Goal: Information Seeking & Learning: Learn about a topic

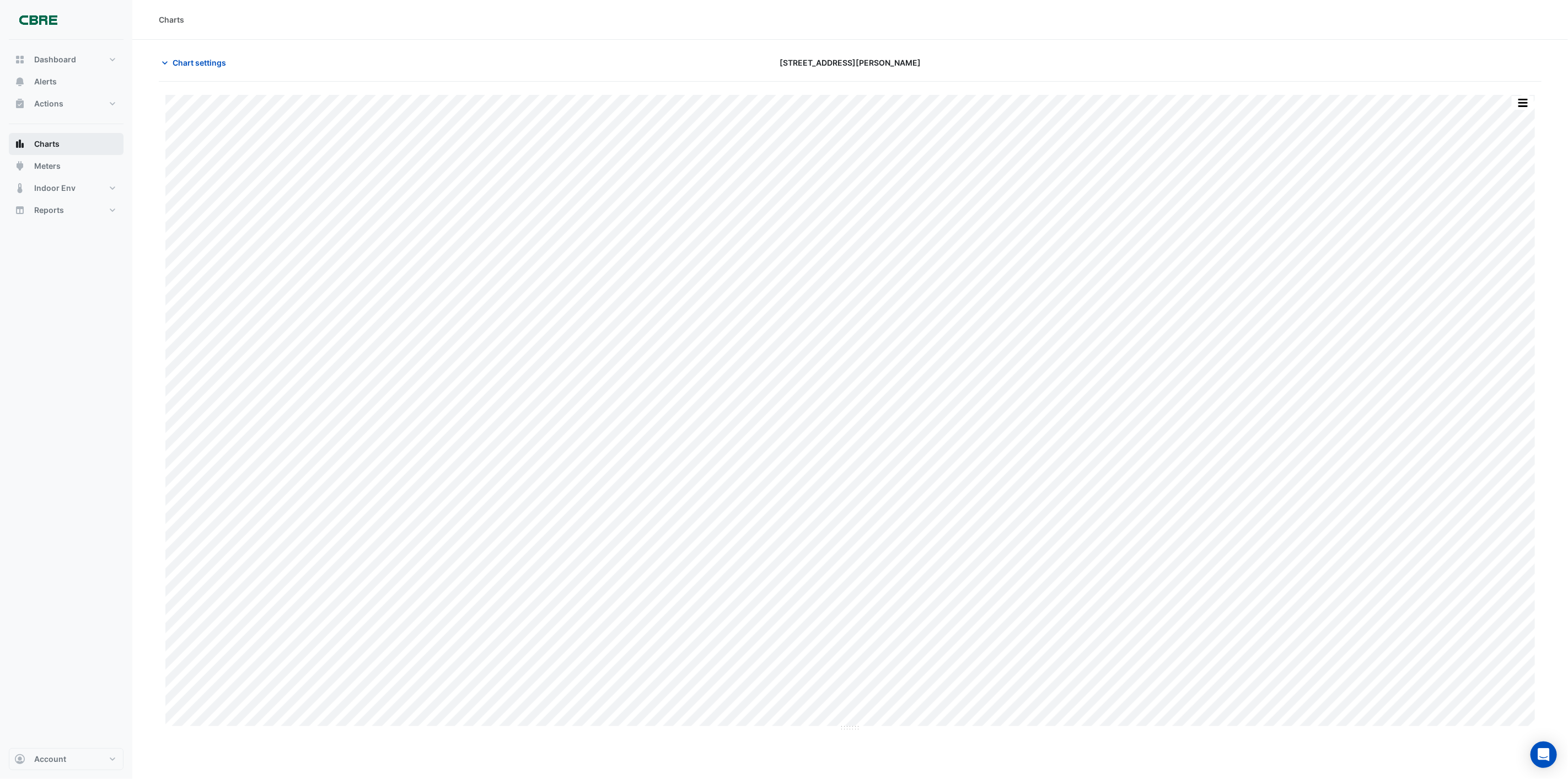
click at [63, 146] on button "Charts" at bounding box center [66, 144] width 115 height 22
type input "**********"
click at [182, 62] on span "Chart settings" at bounding box center [199, 62] width 54 height 11
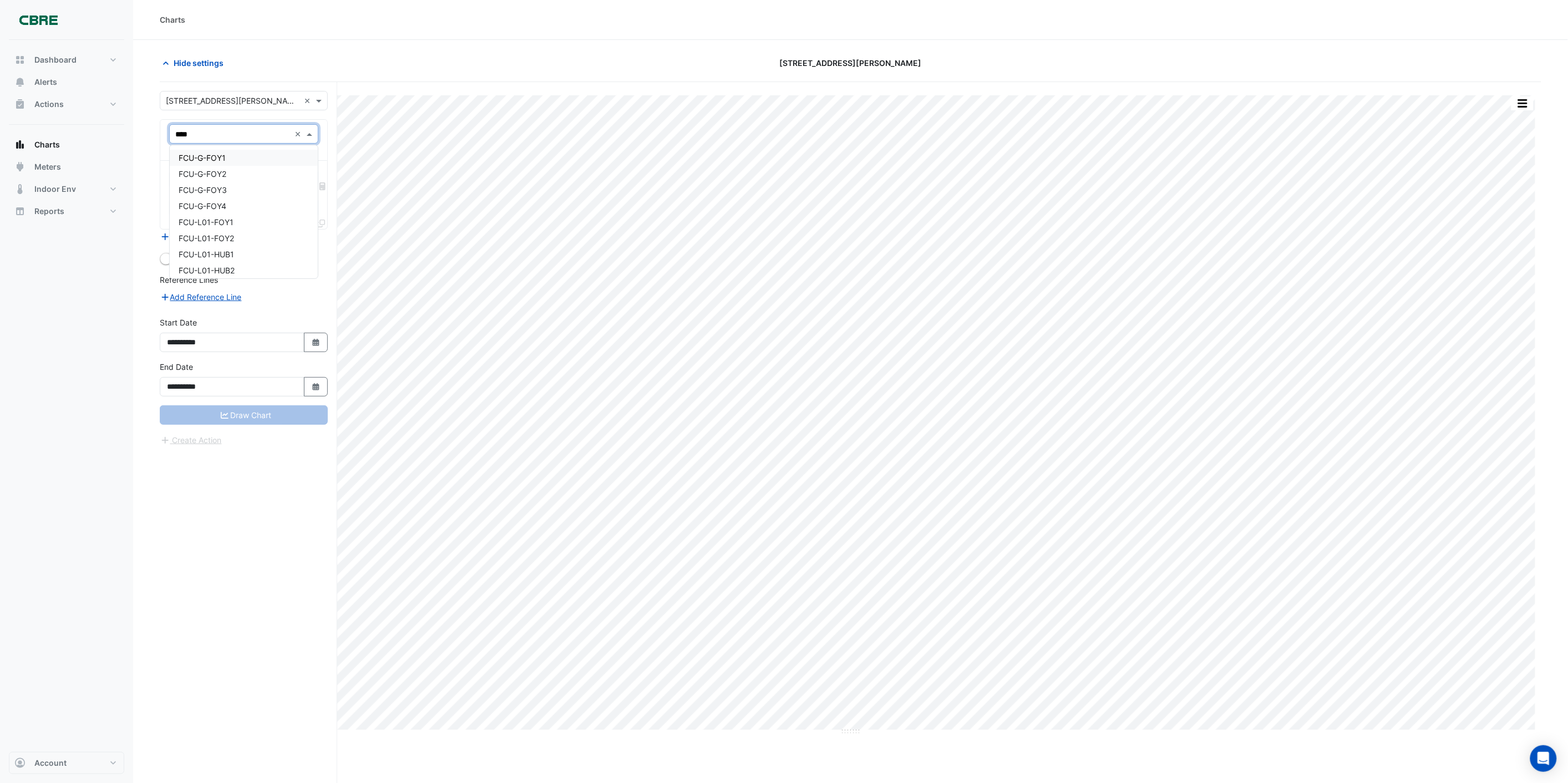
type input "*****"
click at [234, 202] on span "FCU-L01-HUB2" at bounding box center [206, 206] width 56 height 9
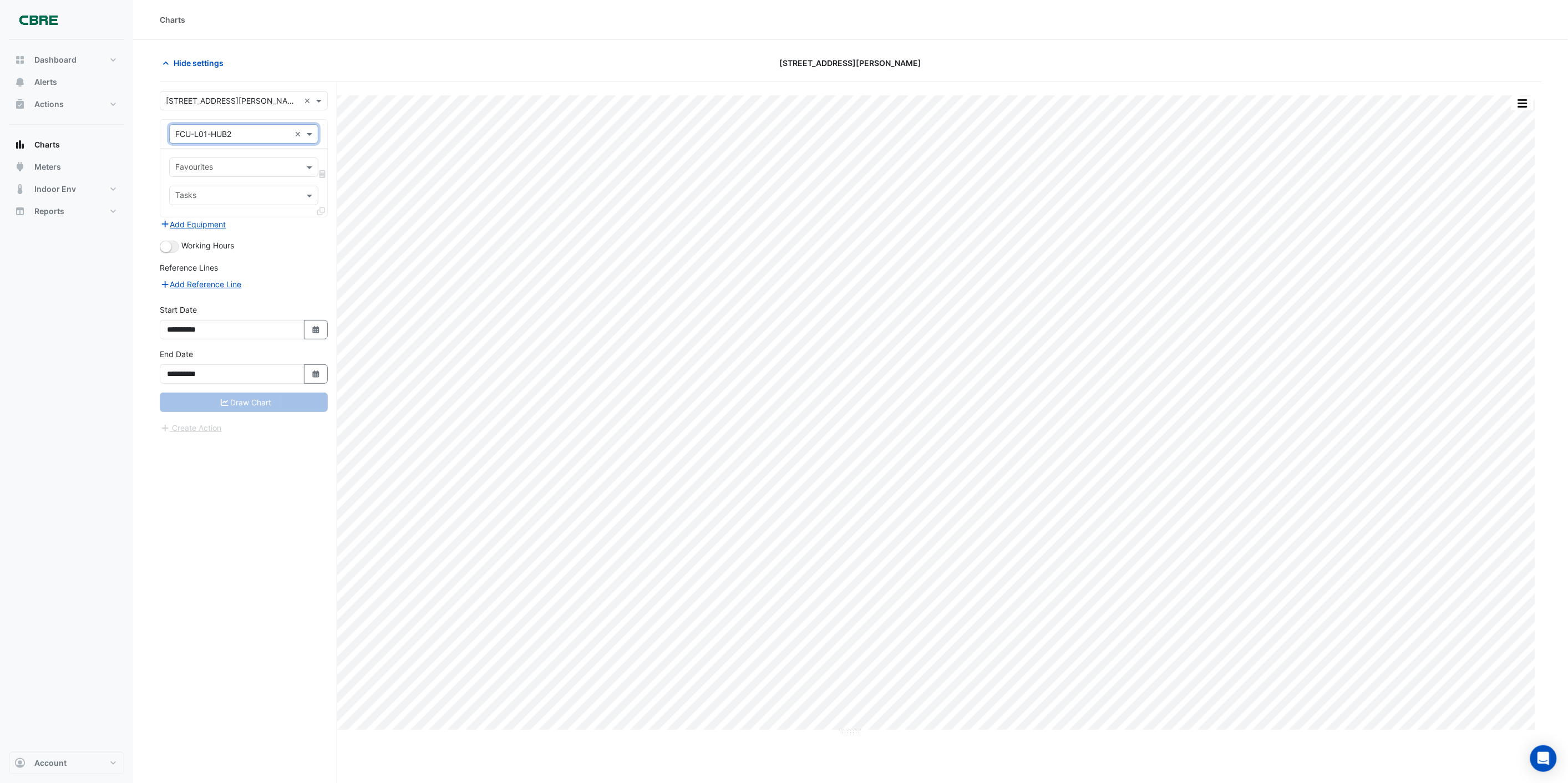
click at [237, 168] on input "text" at bounding box center [238, 168] width 124 height 11
click at [250, 256] on form "**********" at bounding box center [244, 263] width 168 height 343
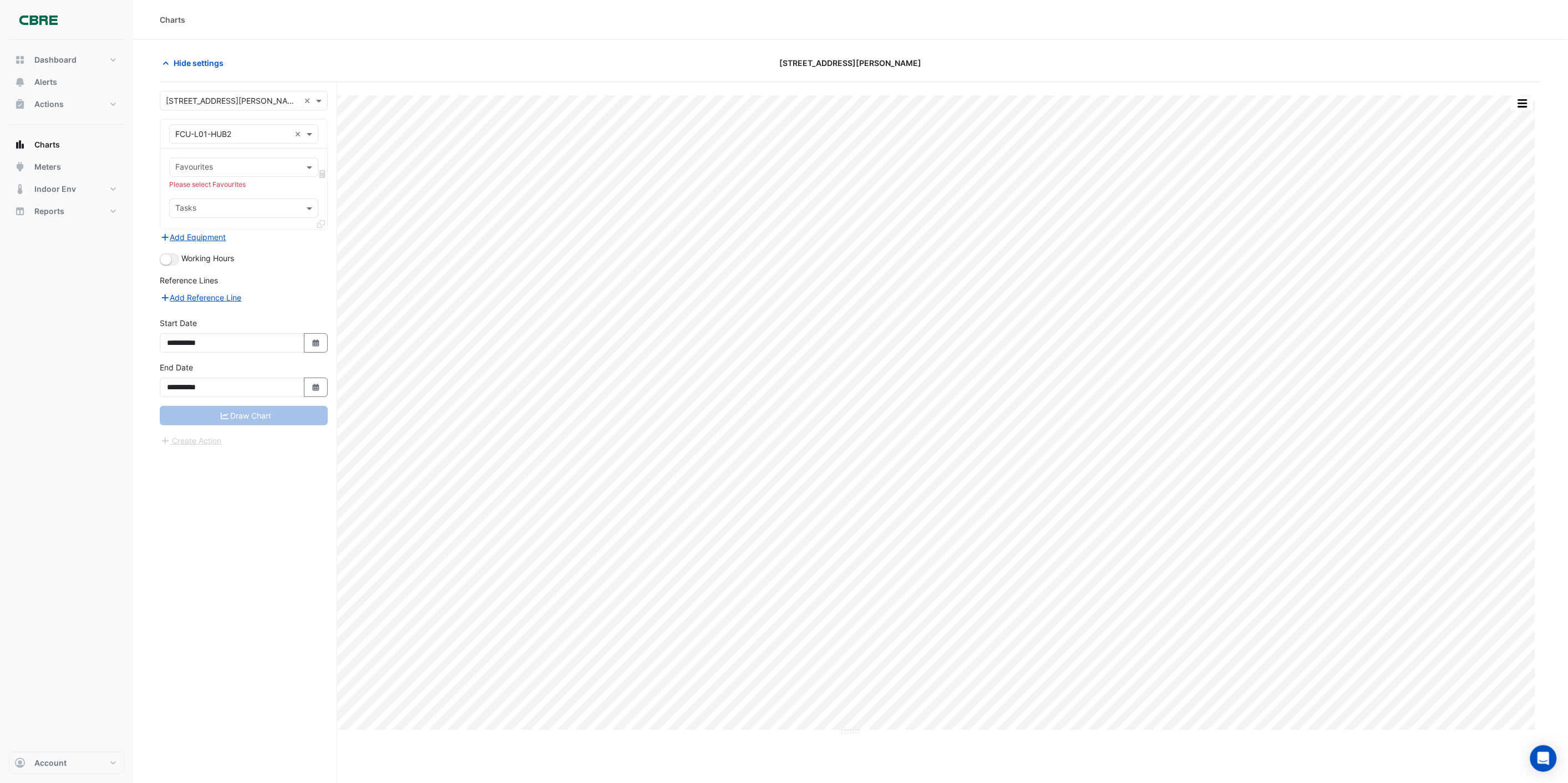
click at [261, 204] on input "text" at bounding box center [238, 209] width 124 height 11
click at [295, 294] on div "Add Reference Line" at bounding box center [244, 297] width 168 height 14
click at [236, 169] on input "text" at bounding box center [238, 168] width 124 height 11
click at [279, 278] on div "Reference Lines" at bounding box center [244, 283] width 168 height 16
click at [190, 187] on div "Please select Favourites" at bounding box center [244, 184] width 149 height 10
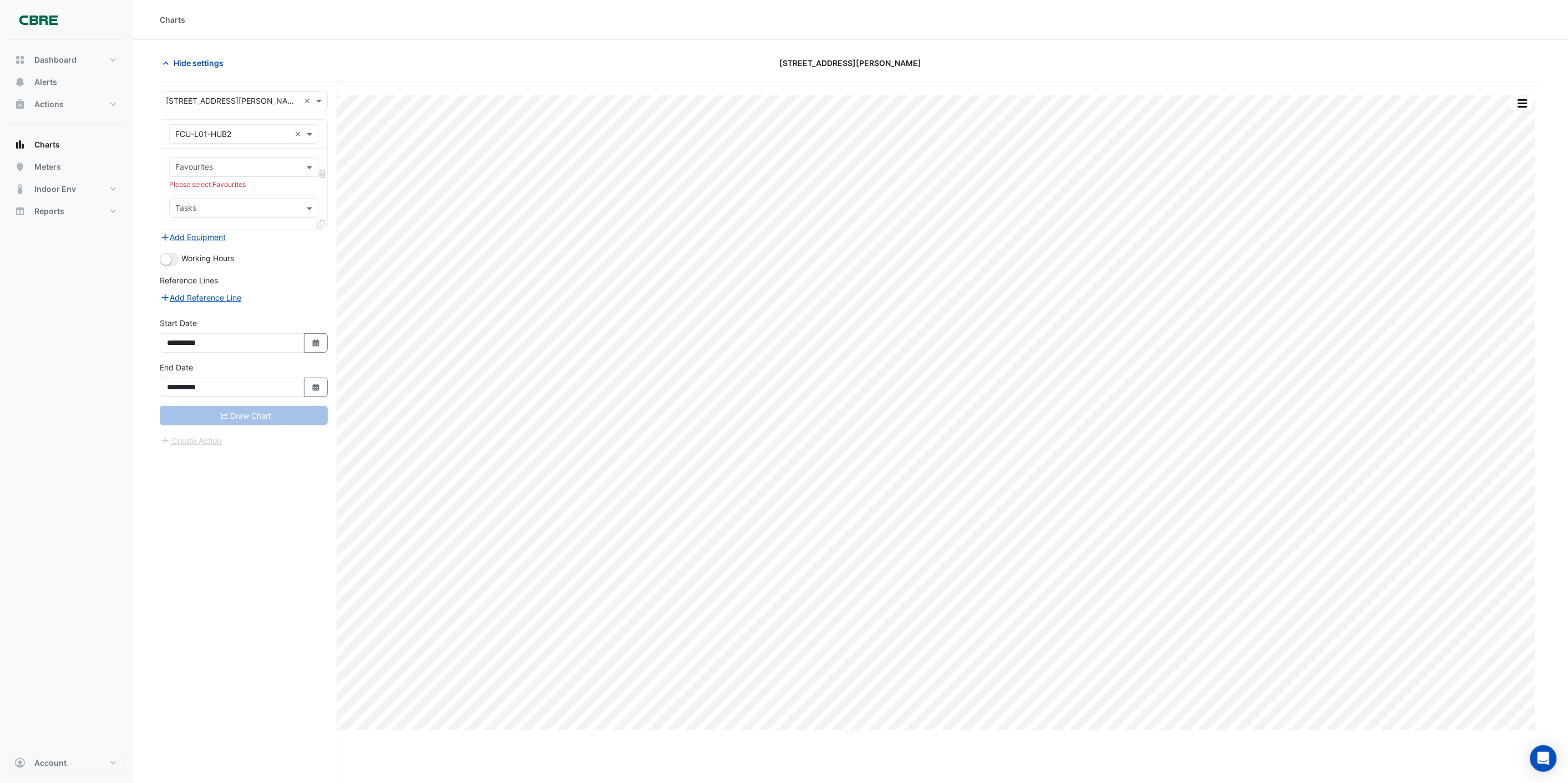
click at [235, 208] on input "text" at bounding box center [238, 209] width 124 height 11
click at [236, 191] on div "Favourites Please select Favourites Tasks No items found" at bounding box center [243, 189] width 167 height 81
click at [230, 416] on div "Draw Chart" at bounding box center [244, 415] width 168 height 20
click at [221, 418] on div "Draw Chart" at bounding box center [244, 415] width 168 height 20
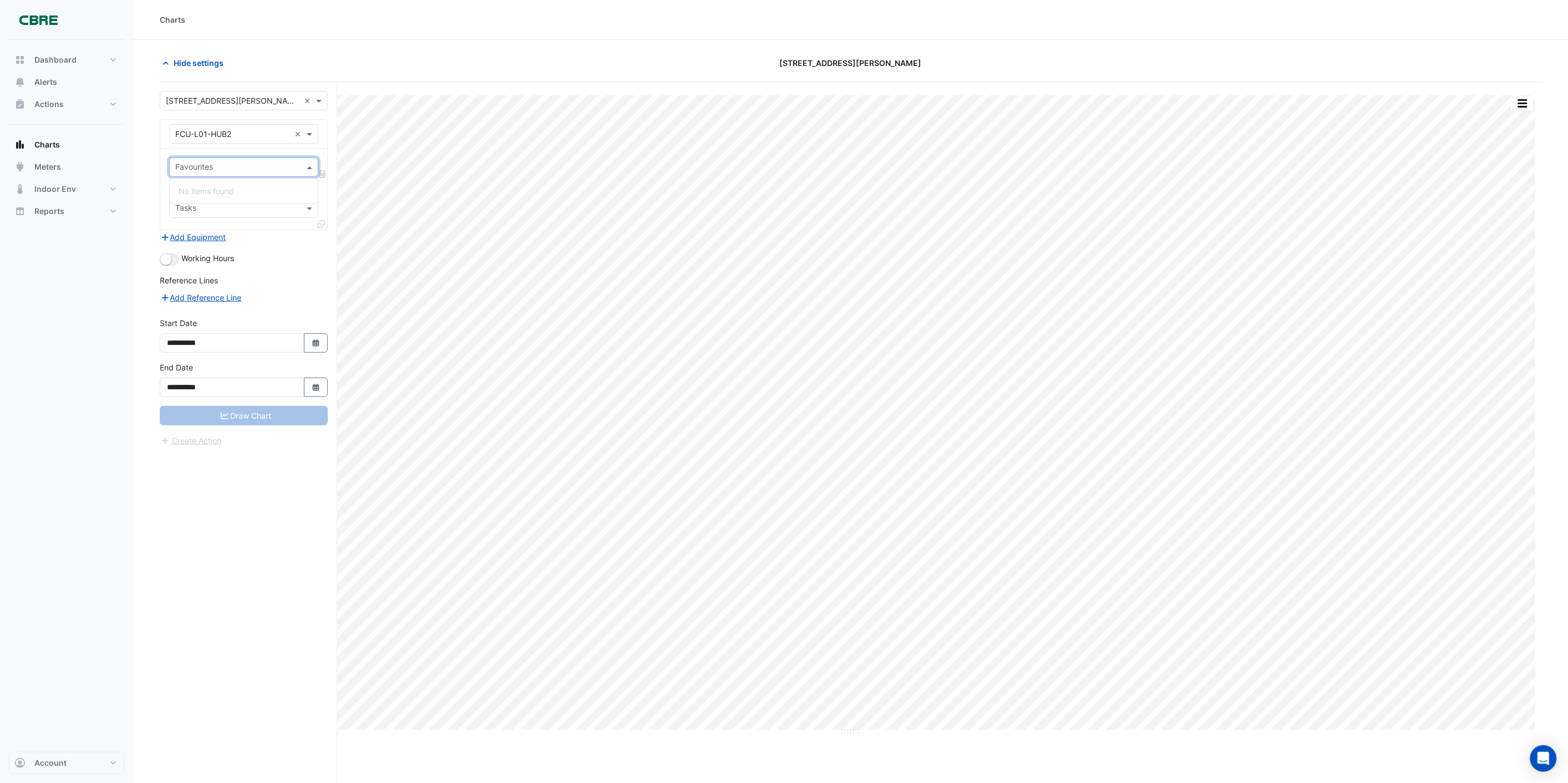
click at [224, 165] on input "text" at bounding box center [238, 168] width 124 height 11
click at [246, 129] on input "text" at bounding box center [233, 134] width 115 height 11
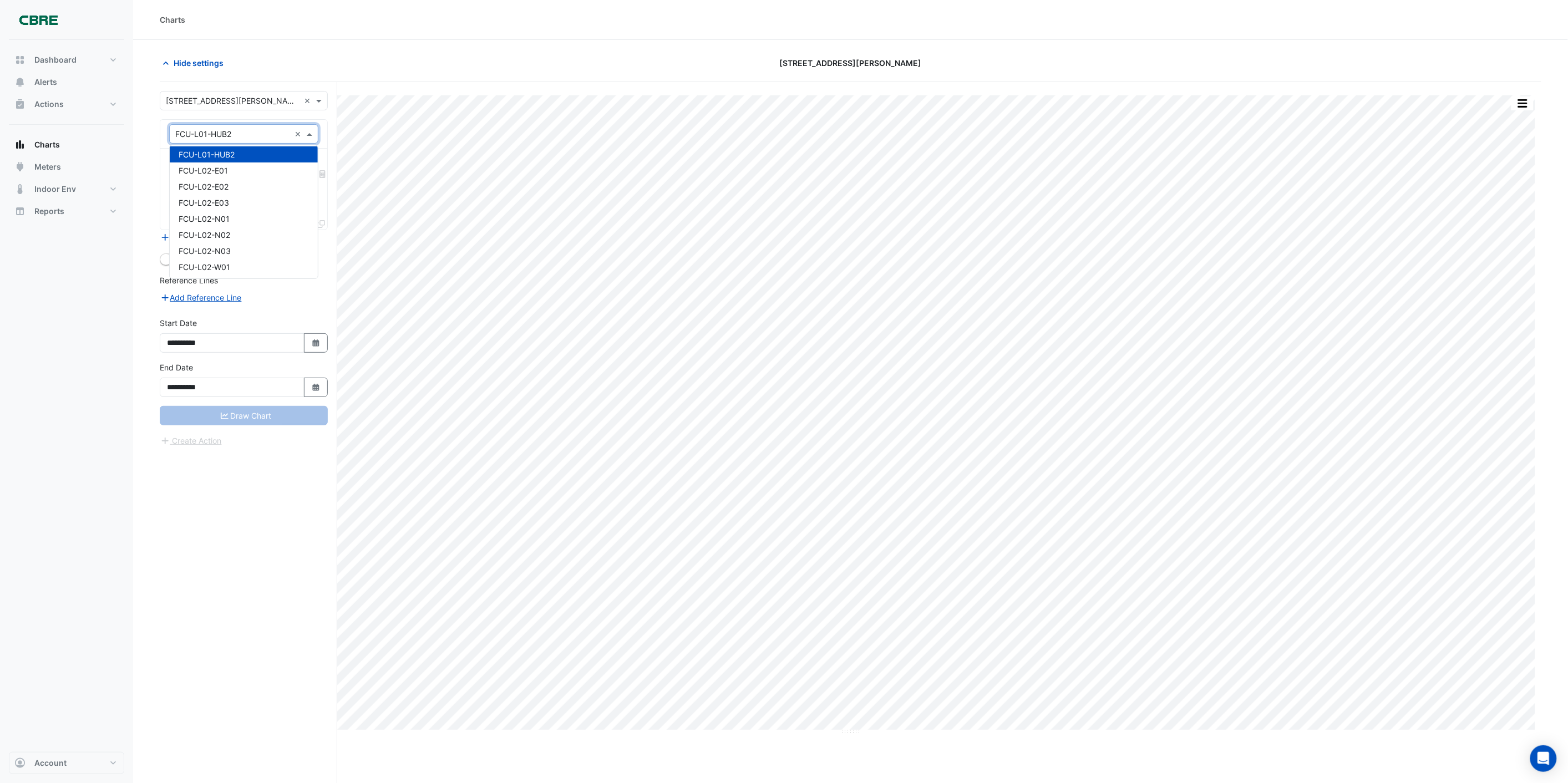
click at [242, 150] on div "FCU-L01-HUB2" at bounding box center [243, 155] width 148 height 16
click at [242, 135] on input "text" at bounding box center [233, 134] width 115 height 11
click at [235, 165] on div "FCU-L02-E01" at bounding box center [243, 171] width 148 height 16
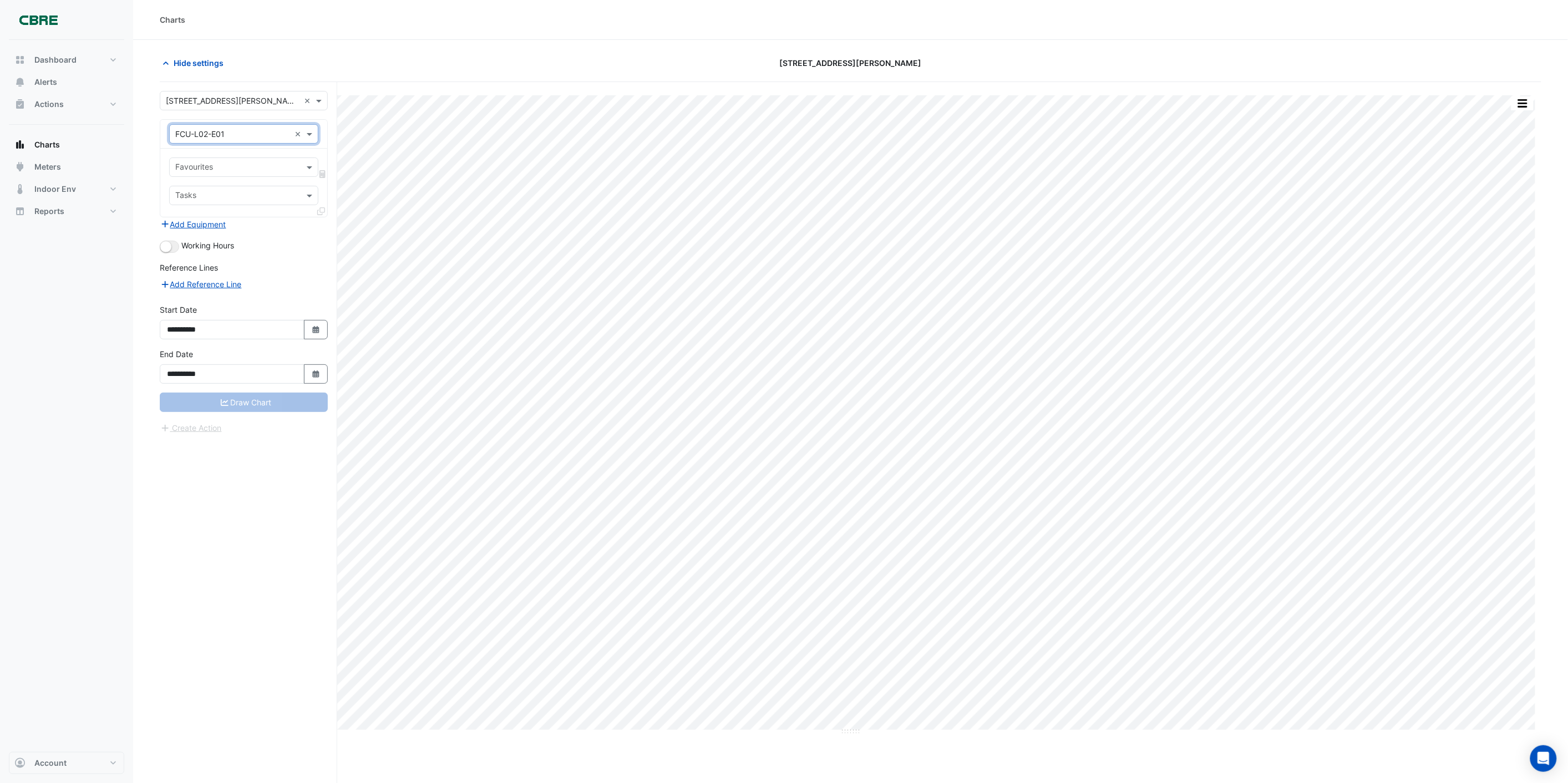
click at [234, 194] on input "text" at bounding box center [238, 196] width 124 height 11
click at [240, 161] on div "Favourites" at bounding box center [234, 167] width 130 height 17
click at [240, 132] on input "text" at bounding box center [233, 134] width 115 height 11
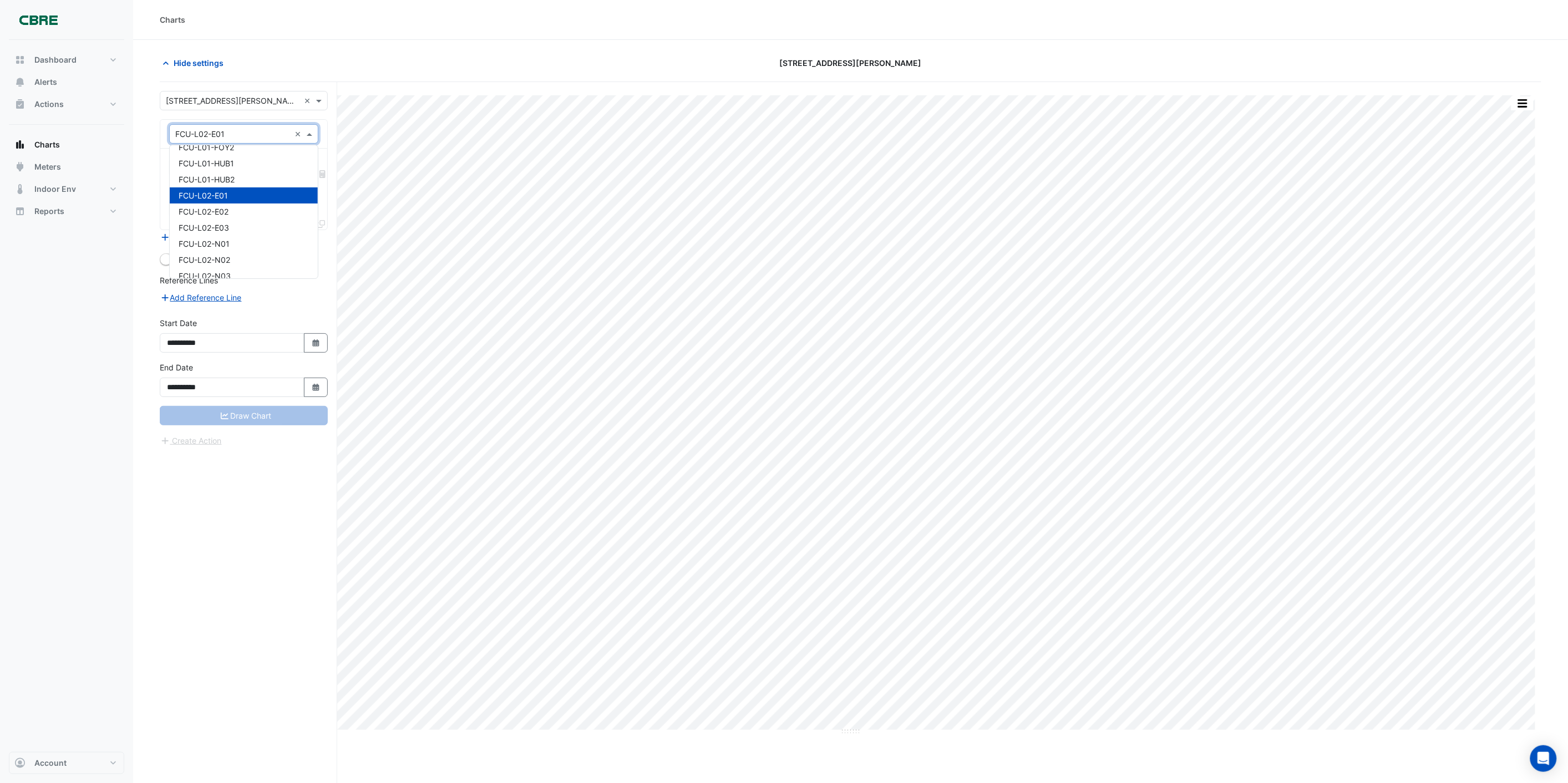
scroll to position [1148, 0]
click at [228, 197] on span "FCU-L01-HUB2" at bounding box center [206, 200] width 56 height 9
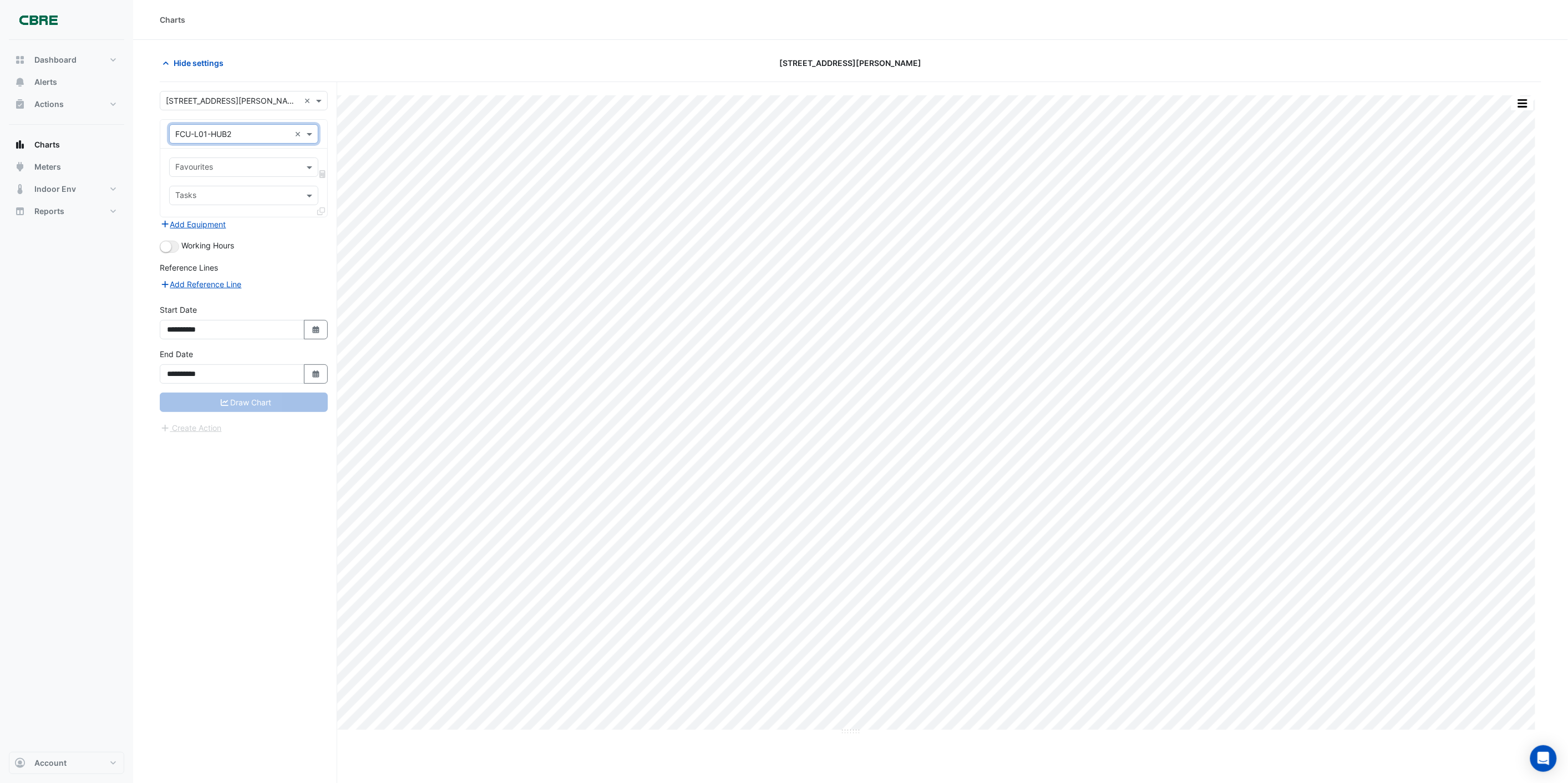
click at [234, 167] on input "text" at bounding box center [238, 168] width 124 height 11
click at [276, 250] on div "Working Hours" at bounding box center [244, 246] width 168 height 14
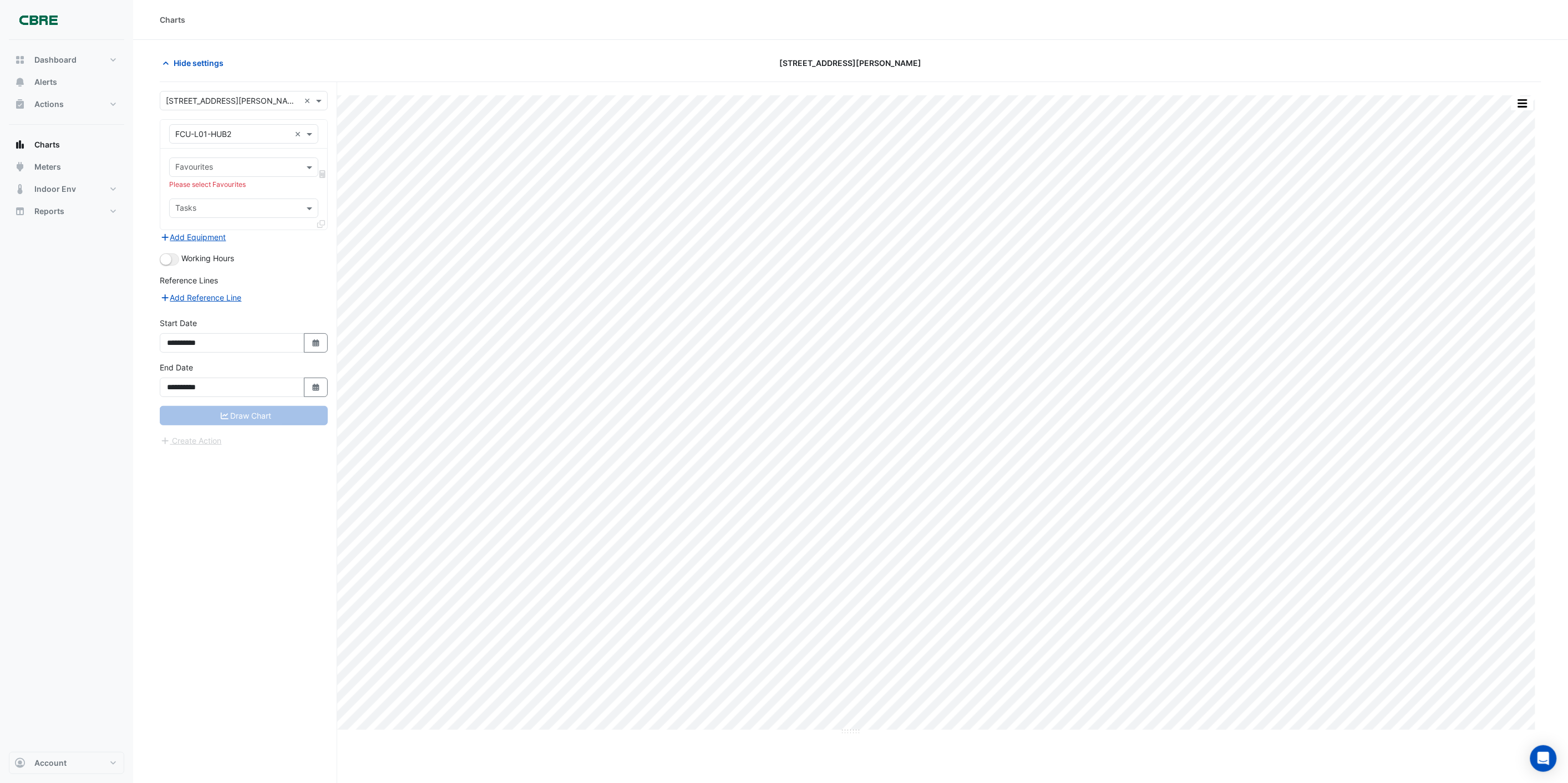
click at [257, 208] on input "text" at bounding box center [238, 209] width 124 height 11
click at [259, 267] on form "**********" at bounding box center [244, 269] width 168 height 356
click at [259, 209] on input "text" at bounding box center [238, 209] width 124 height 11
type input "*"
click at [287, 264] on div "Working Hours" at bounding box center [244, 259] width 168 height 14
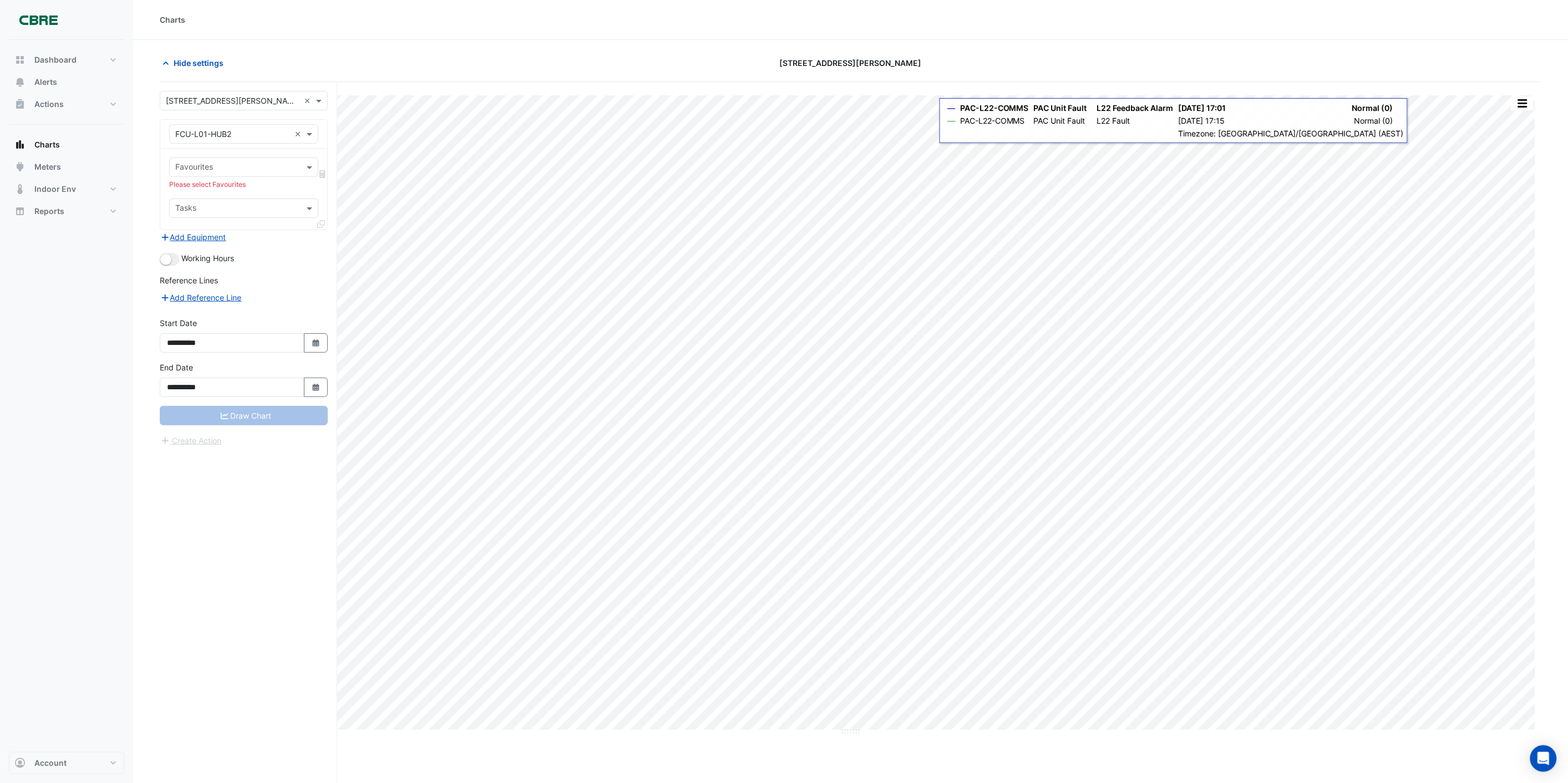
click at [194, 130] on input "text" at bounding box center [233, 134] width 115 height 11
click at [191, 130] on input "text" at bounding box center [233, 134] width 115 height 11
click at [182, 130] on input "text" at bounding box center [233, 134] width 115 height 11
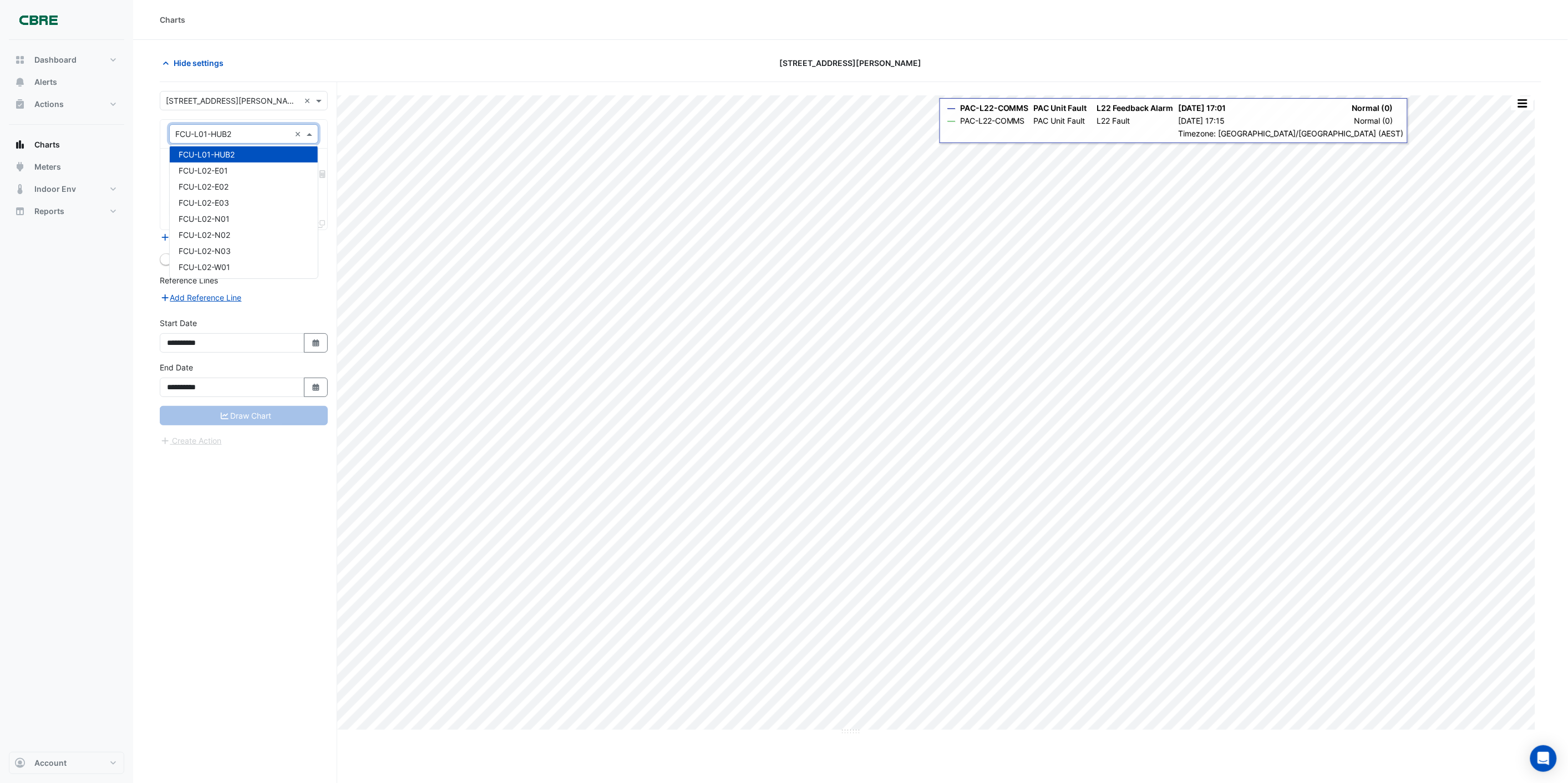
click at [182, 130] on input "text" at bounding box center [233, 134] width 115 height 11
drag, startPoint x: 265, startPoint y: 129, endPoint x: 190, endPoint y: 132, distance: 75.1
click at [190, 132] on input "text" at bounding box center [233, 134] width 115 height 11
type input "*****"
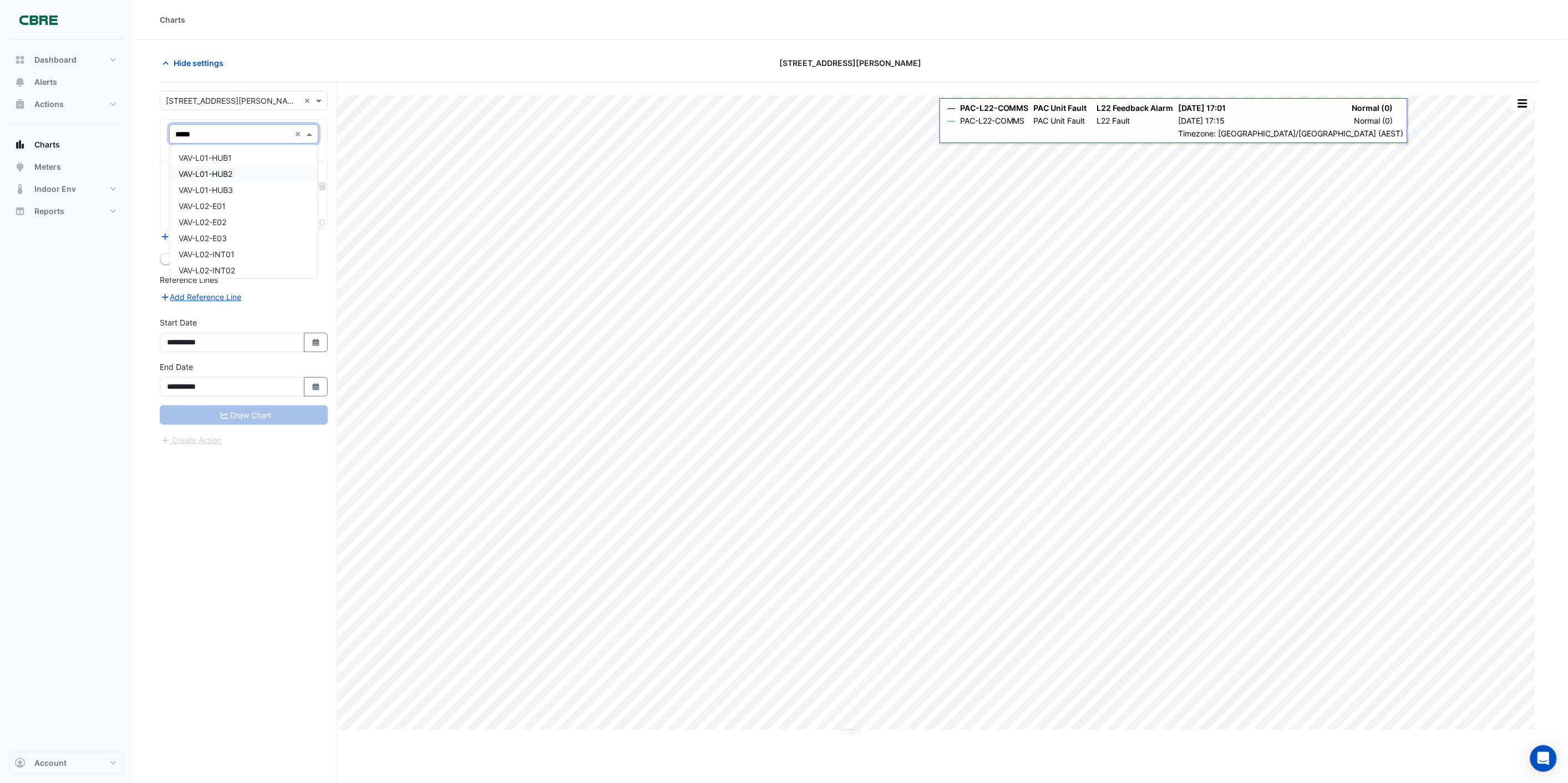
click at [258, 173] on div "VAV-L01-HUB2" at bounding box center [243, 174] width 148 height 16
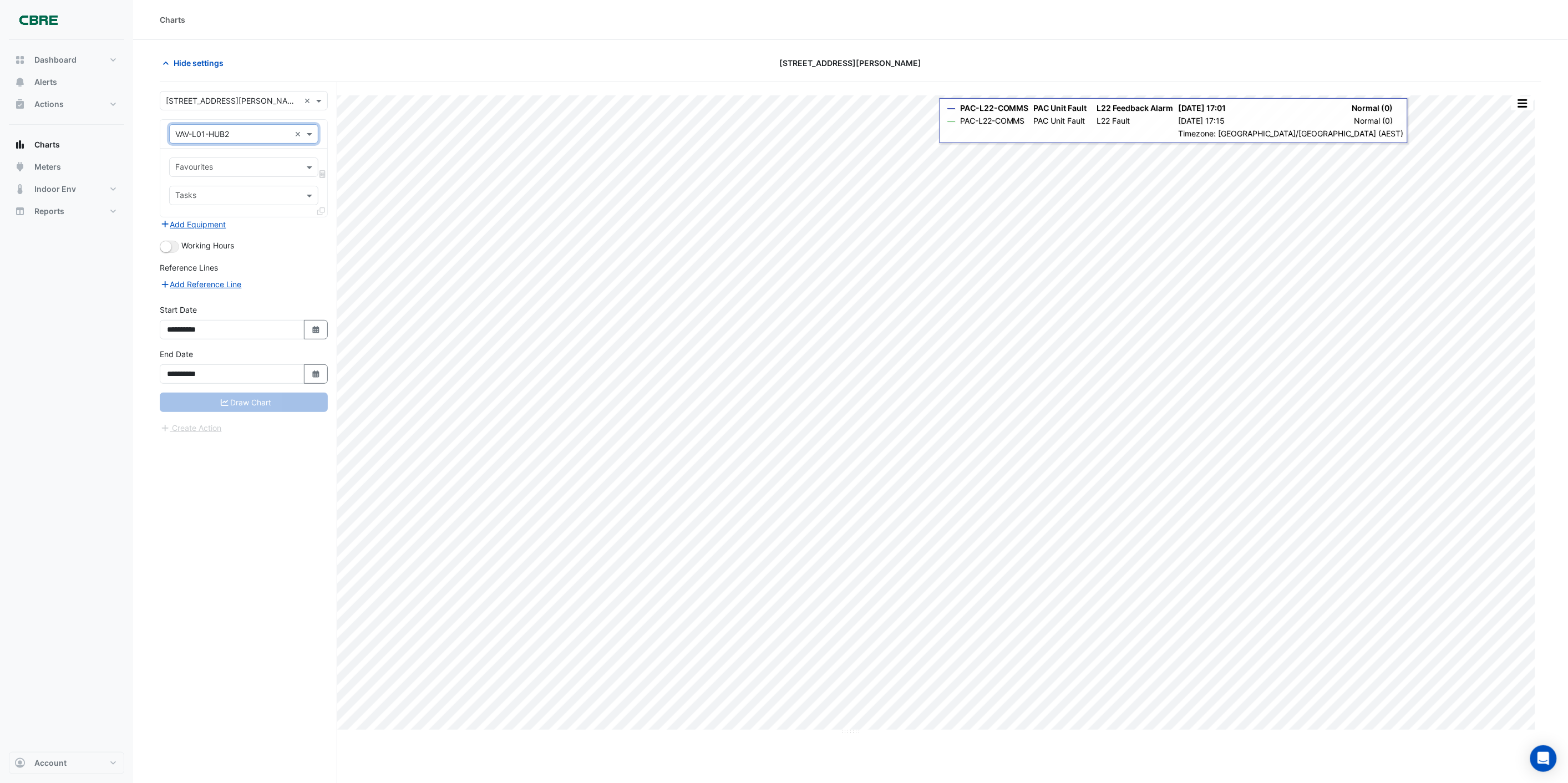
click at [228, 190] on div "Tasks" at bounding box center [234, 195] width 130 height 17
click at [223, 161] on div "Favourites" at bounding box center [234, 167] width 130 height 17
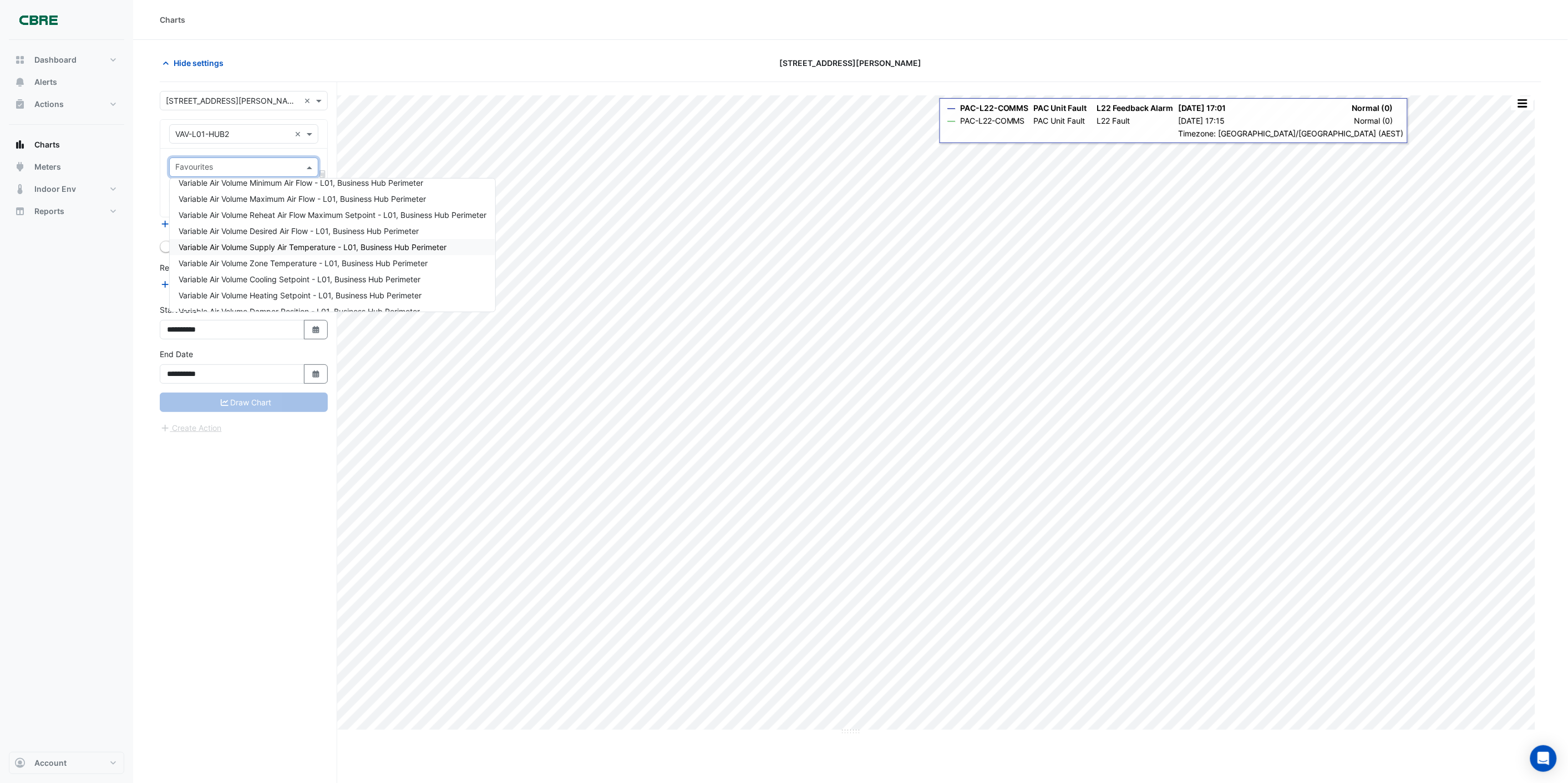
scroll to position [61, 0]
click at [278, 244] on span "Variable Air Volume Zone Temperature - L01, Business Hub Perimeter" at bounding box center [303, 242] width 249 height 9
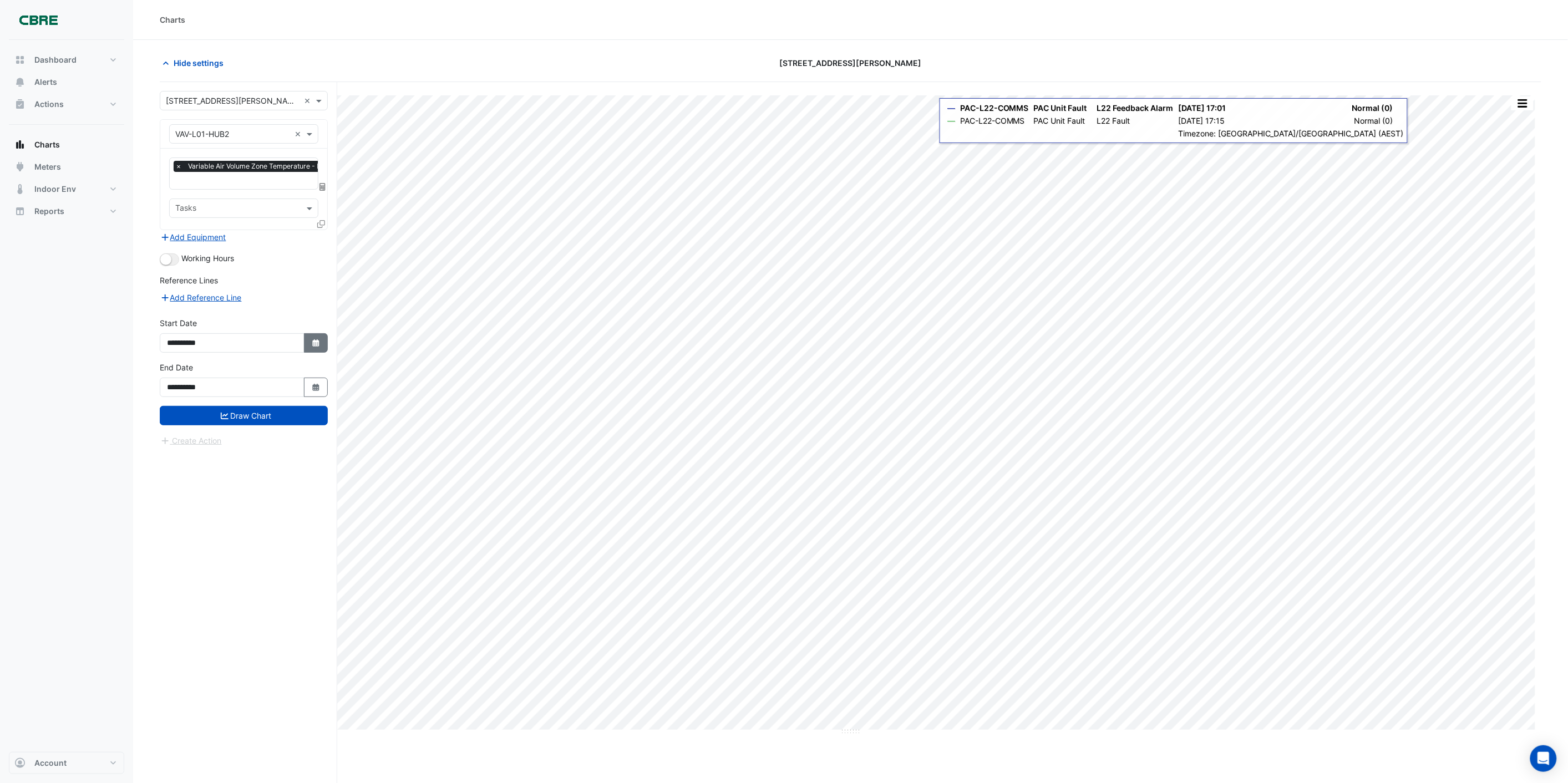
click at [313, 344] on icon "button" at bounding box center [315, 343] width 7 height 7
select select "*"
select select "****"
click at [219, 191] on select "*** *** *** *** *** *** *** *** *** ***" at bounding box center [211, 194] width 42 height 17
select select "**"
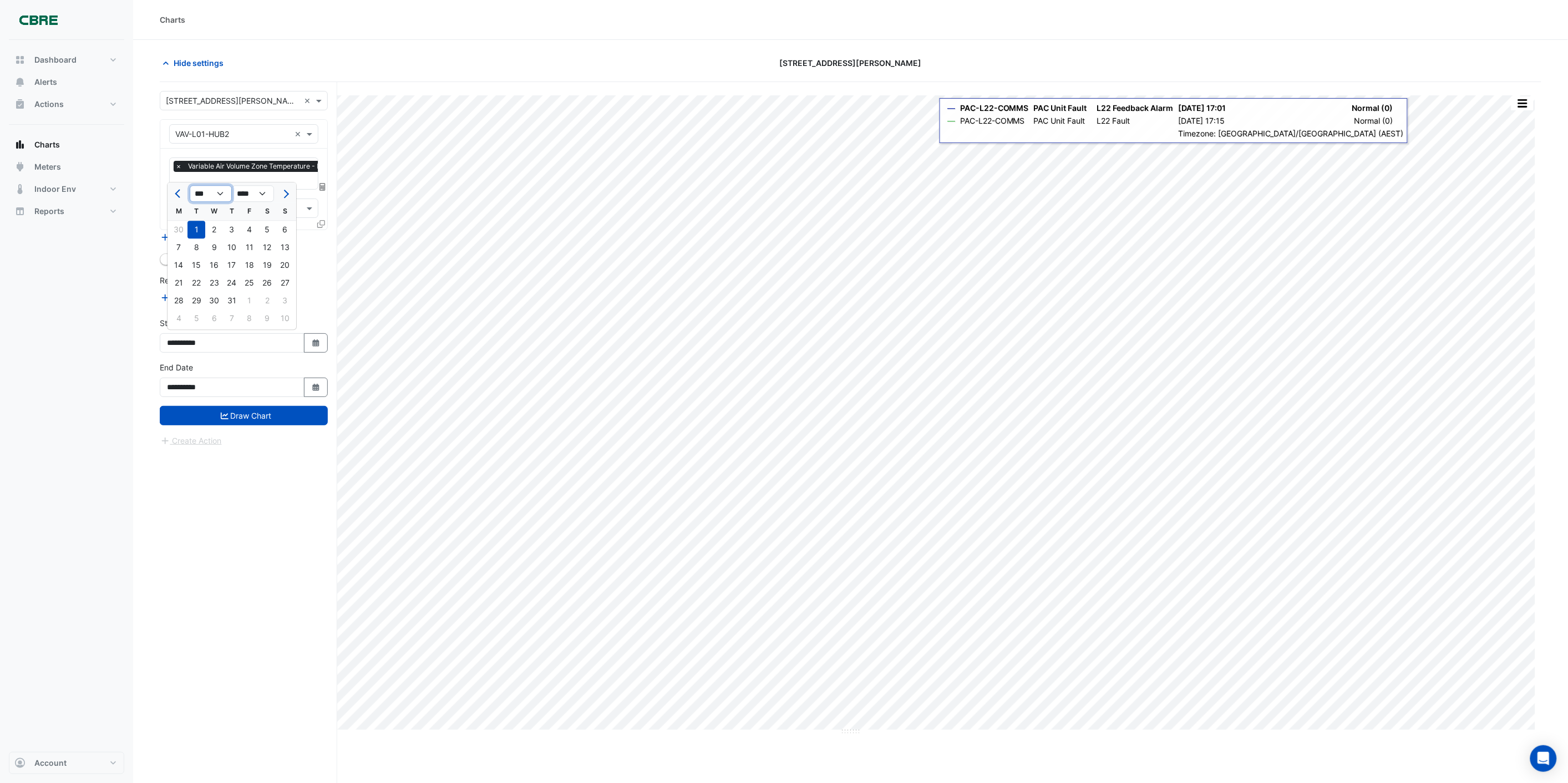
click at [190, 186] on select "*** *** *** *** *** *** *** *** *** ***" at bounding box center [211, 194] width 42 height 17
click at [214, 247] on div "8" at bounding box center [214, 247] width 18 height 18
type input "**********"
click at [232, 417] on button "Draw Chart" at bounding box center [244, 415] width 168 height 20
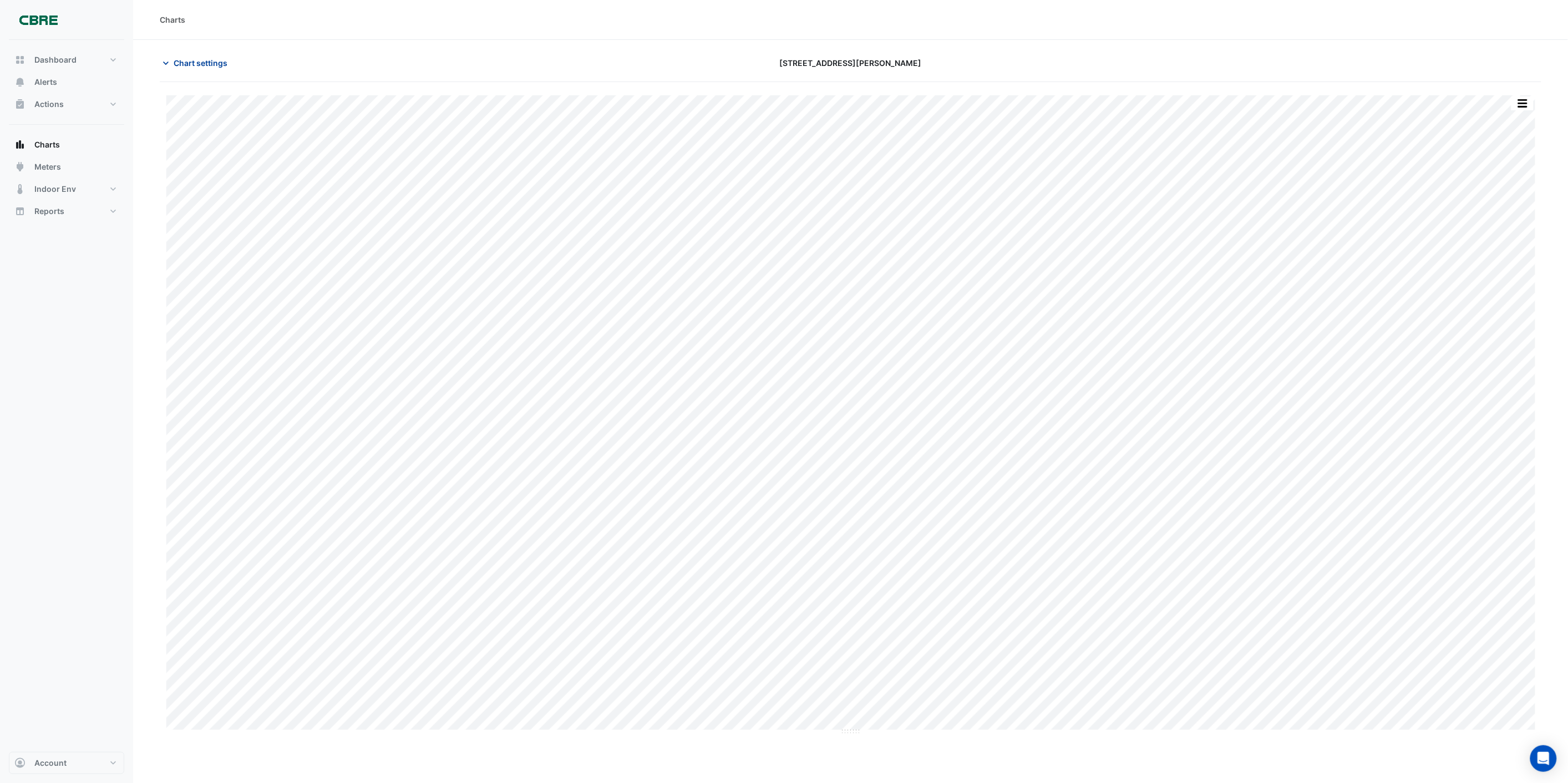
click at [225, 67] on span "Chart settings" at bounding box center [201, 63] width 54 height 11
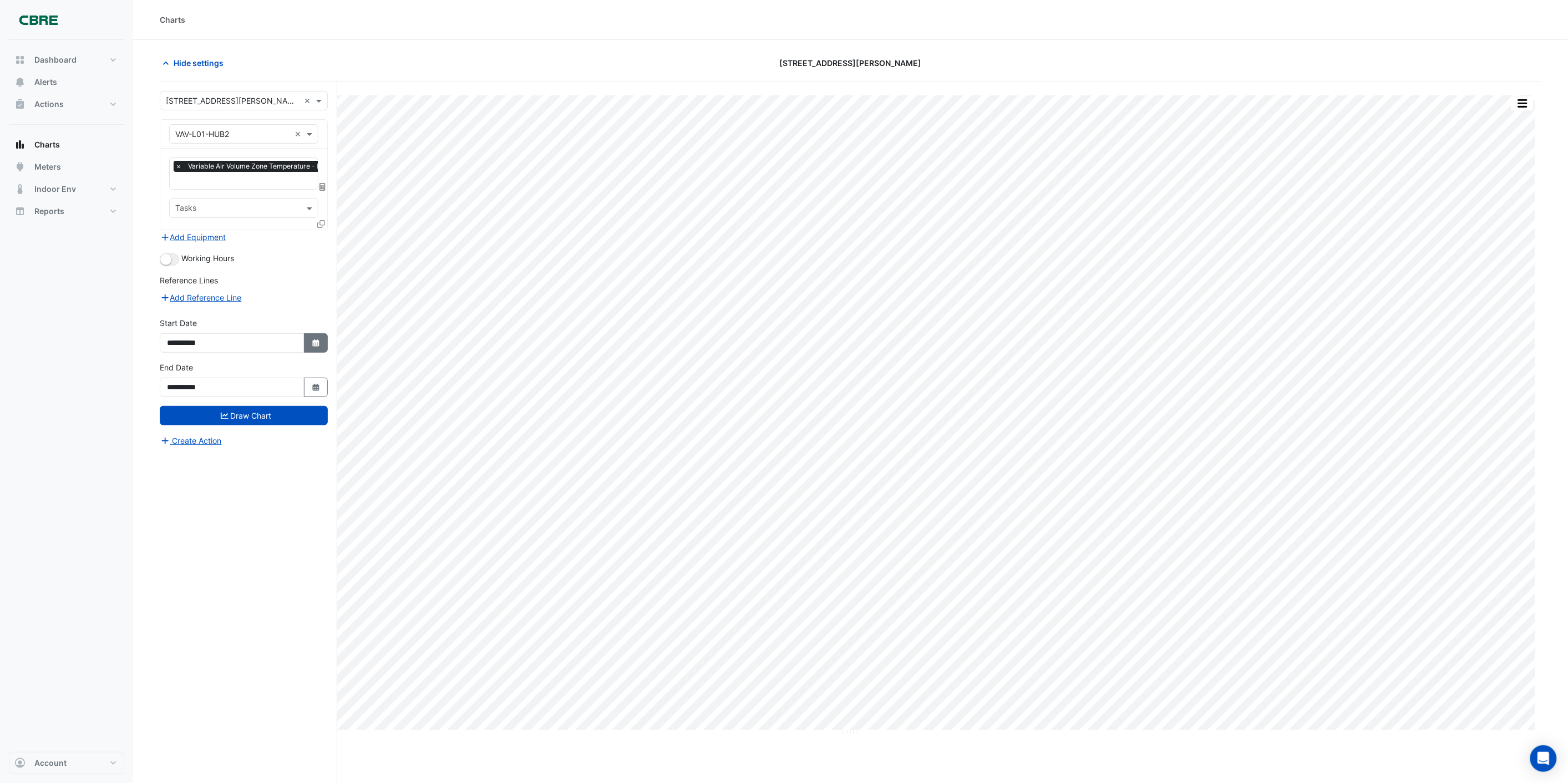
click at [320, 337] on button "Select Date" at bounding box center [316, 343] width 24 height 20
select select "**"
select select "****"
click at [178, 192] on span "Previous month" at bounding box center [179, 194] width 8 height 8
select select "*"
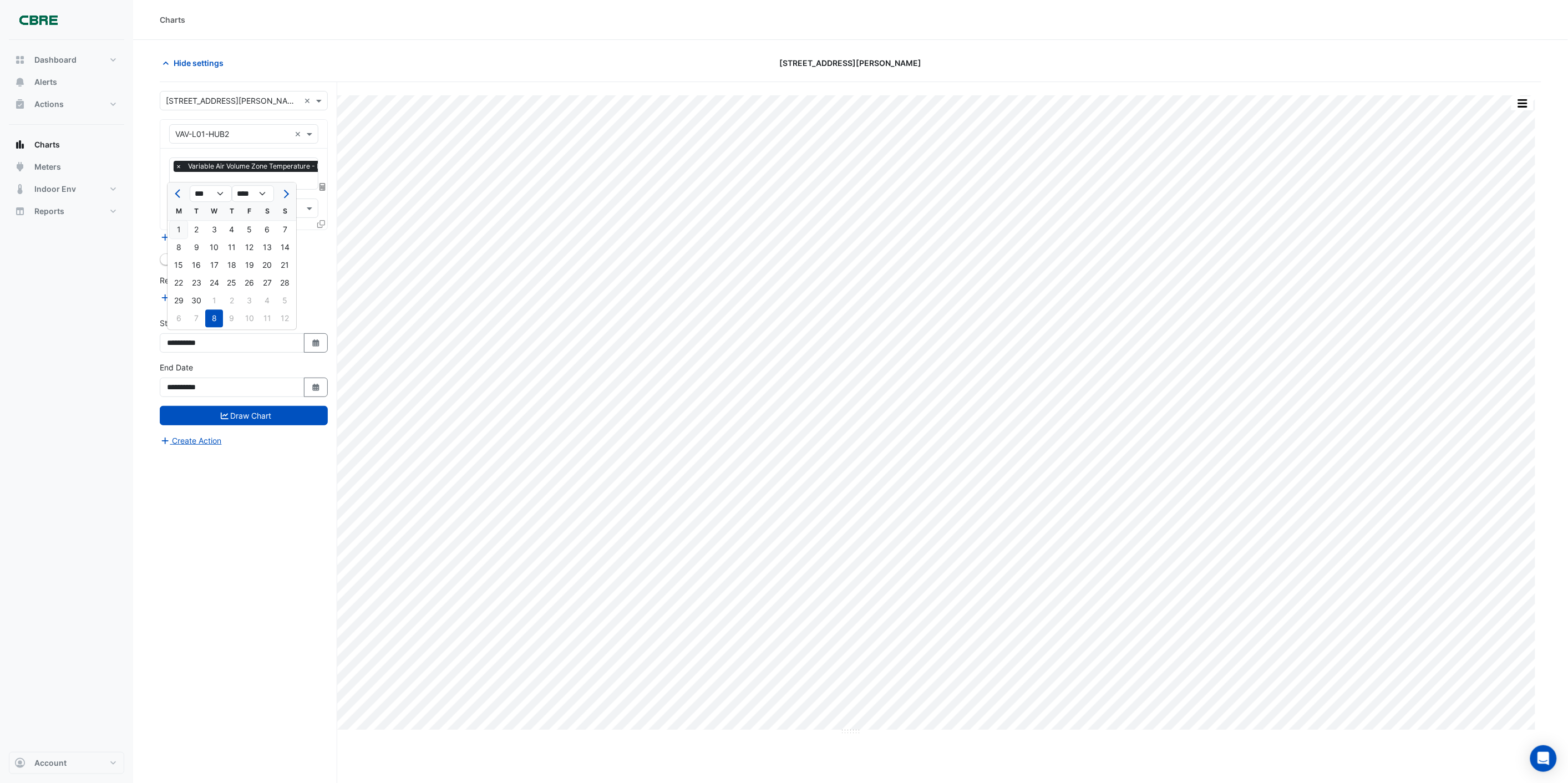
click at [180, 229] on div "1" at bounding box center [178, 230] width 18 height 18
type input "**********"
click at [223, 412] on icon "submit" at bounding box center [224, 415] width 7 height 7
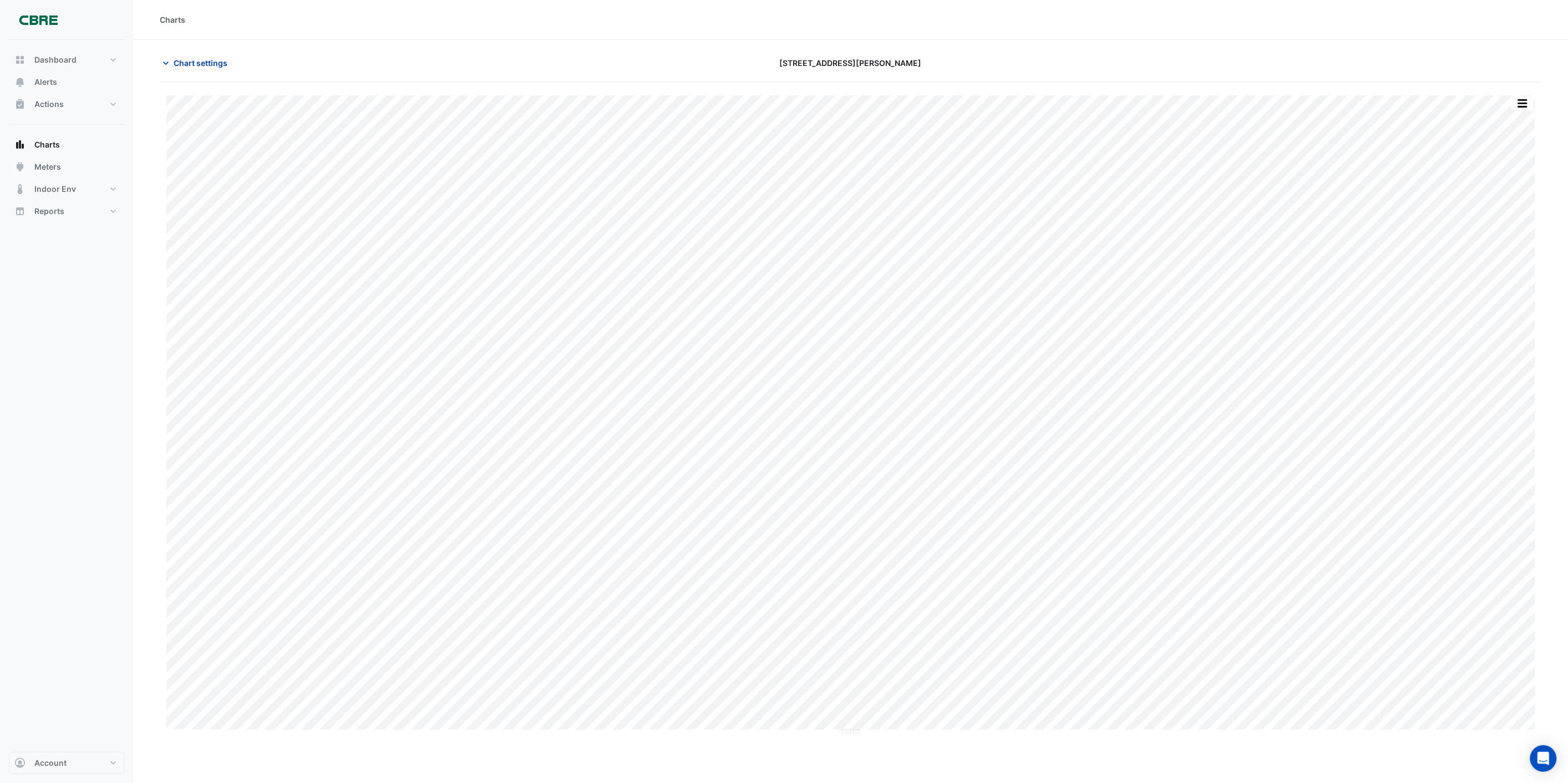
click at [209, 64] on span "Chart settings" at bounding box center [201, 63] width 54 height 11
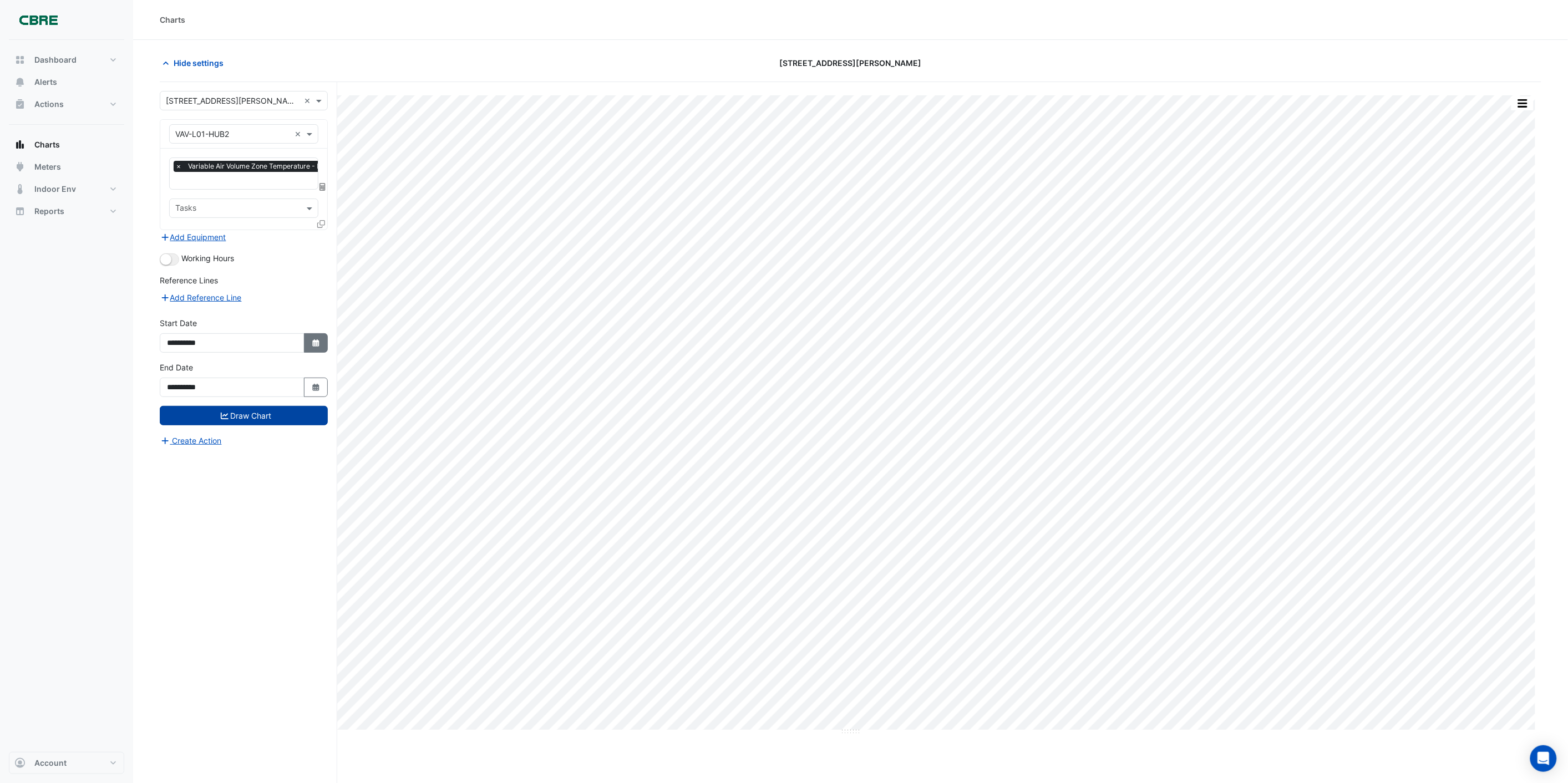
click at [316, 340] on icon "button" at bounding box center [315, 343] width 7 height 7
select select "*"
select select "****"
click at [175, 192] on span "Previous month" at bounding box center [179, 194] width 8 height 8
select select "*"
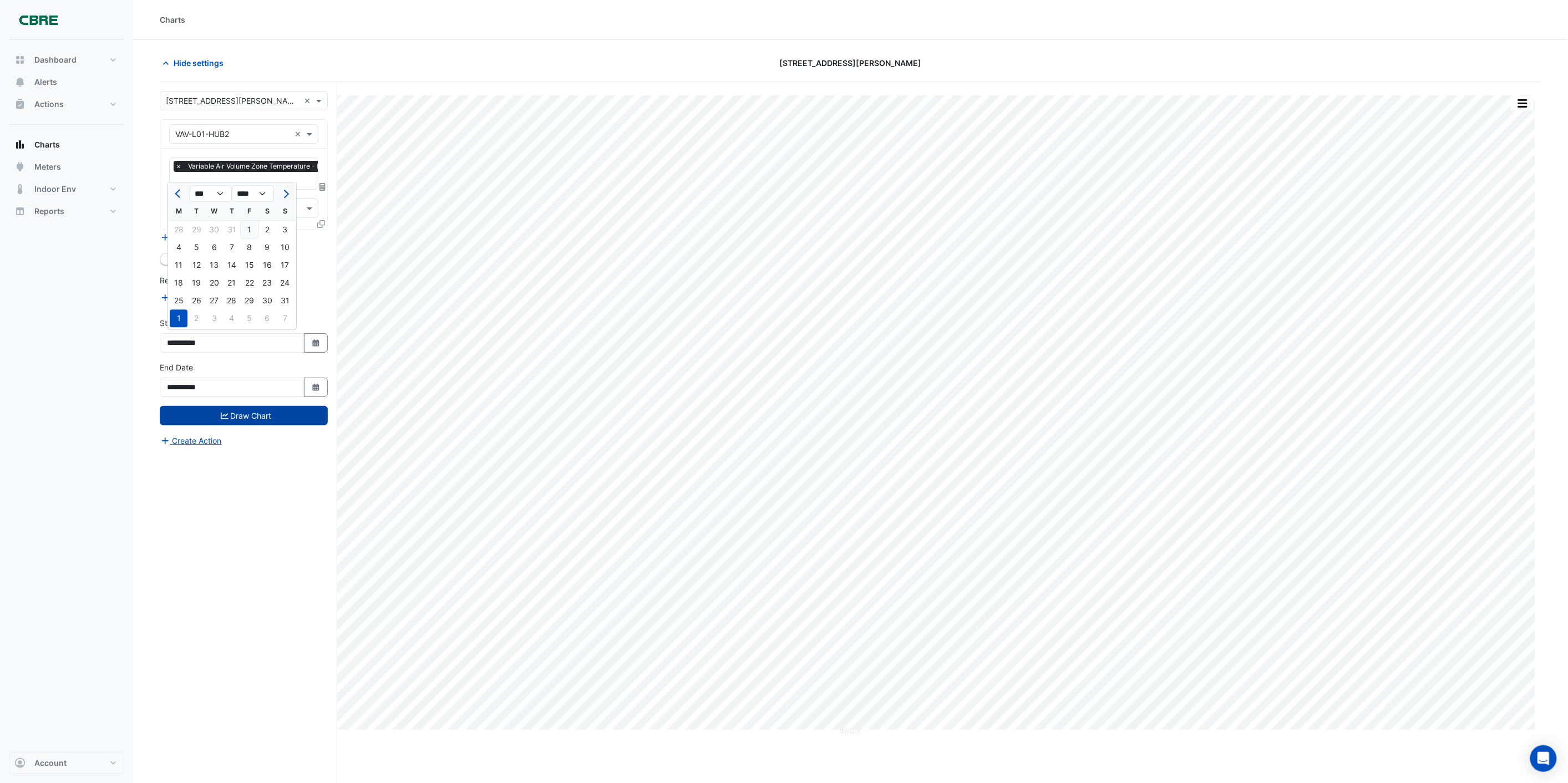
click at [251, 230] on div "1" at bounding box center [249, 230] width 18 height 18
type input "**********"
click at [244, 411] on button "Draw Chart" at bounding box center [244, 415] width 168 height 20
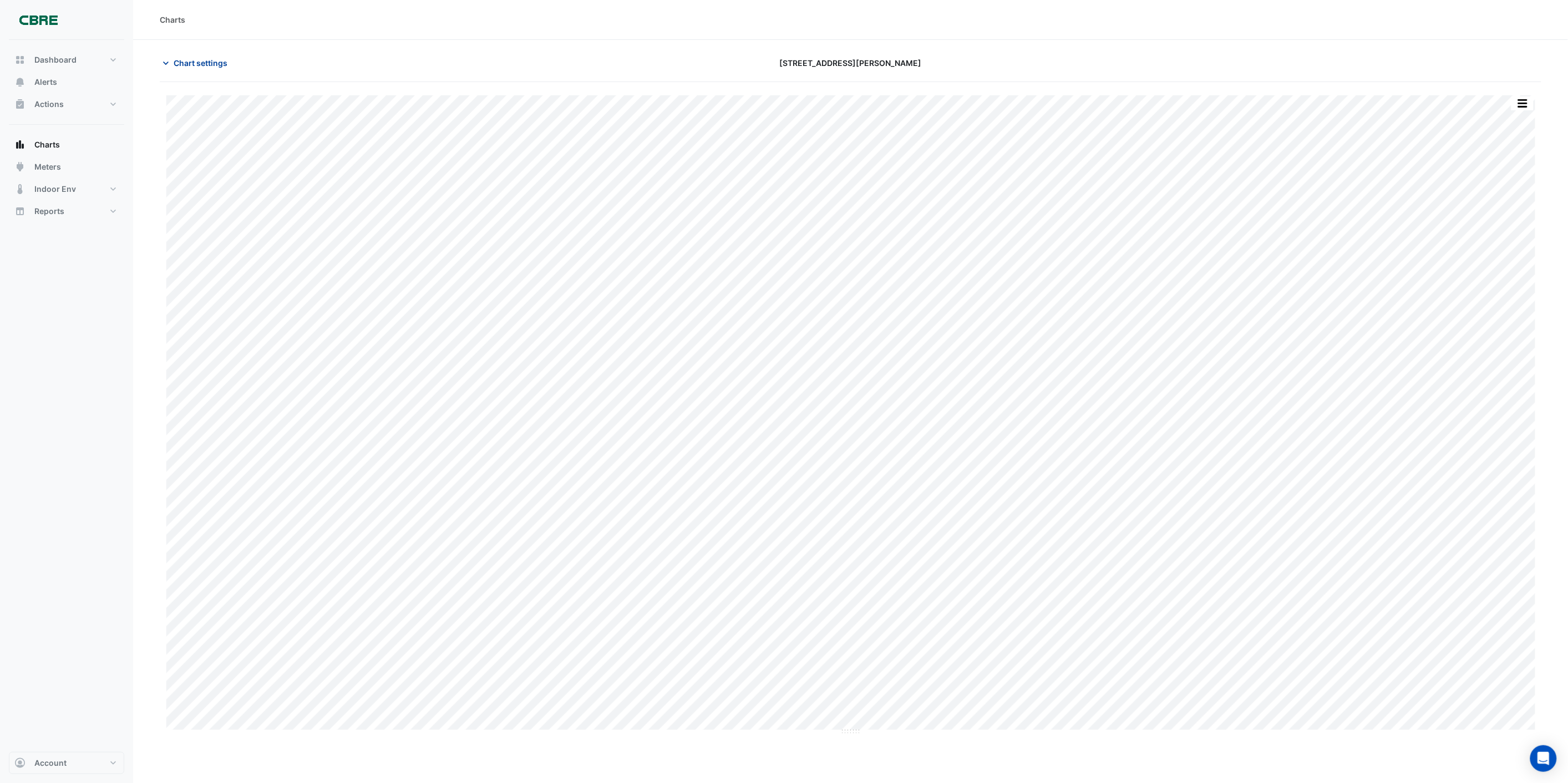
click at [207, 60] on span "Chart settings" at bounding box center [201, 63] width 54 height 11
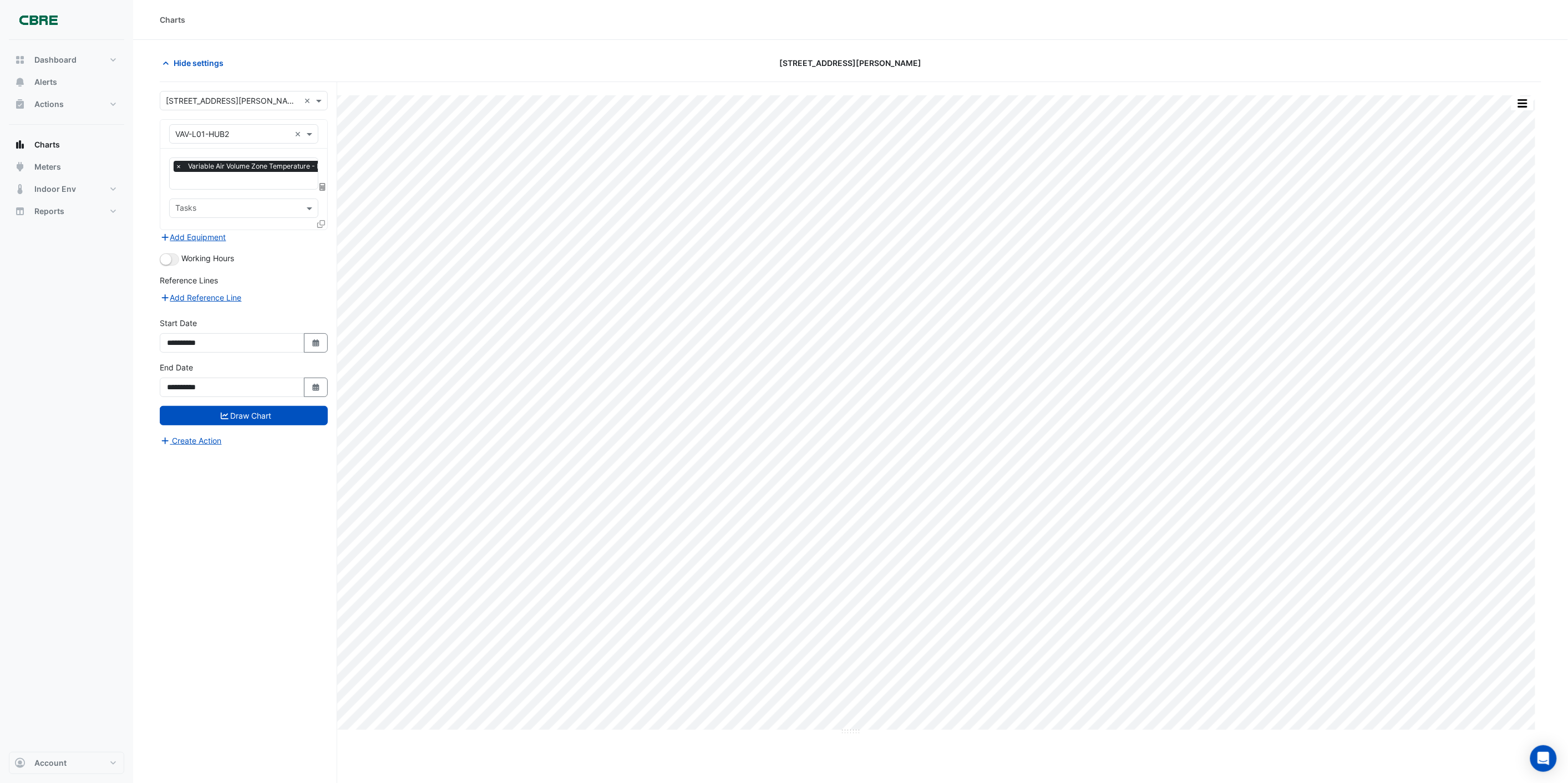
click at [253, 134] on input "text" at bounding box center [233, 134] width 115 height 11
click at [235, 200] on div "VAV-L01-HUB1" at bounding box center [243, 209] width 148 height 16
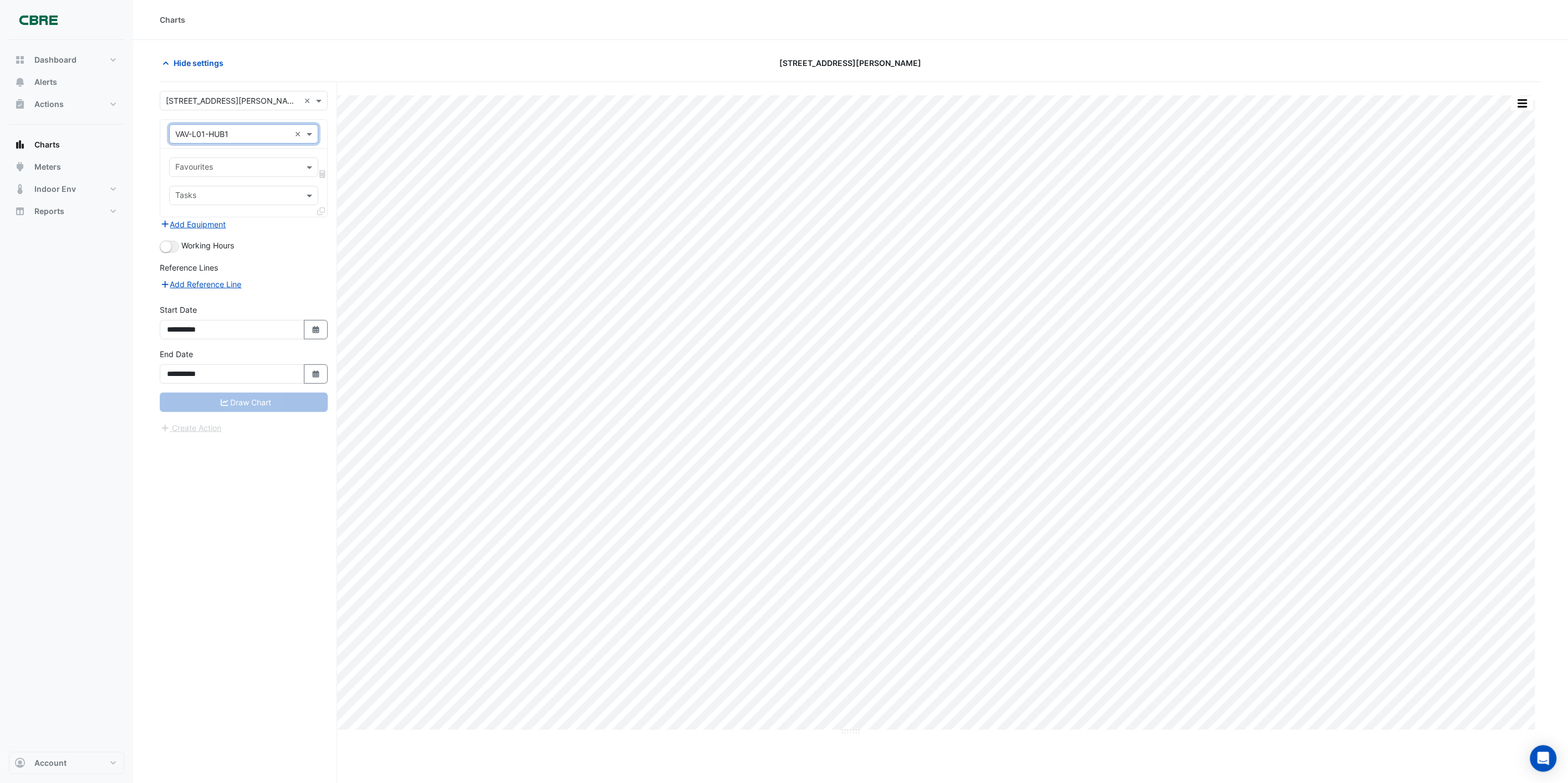
click at [240, 170] on input "text" at bounding box center [238, 168] width 124 height 11
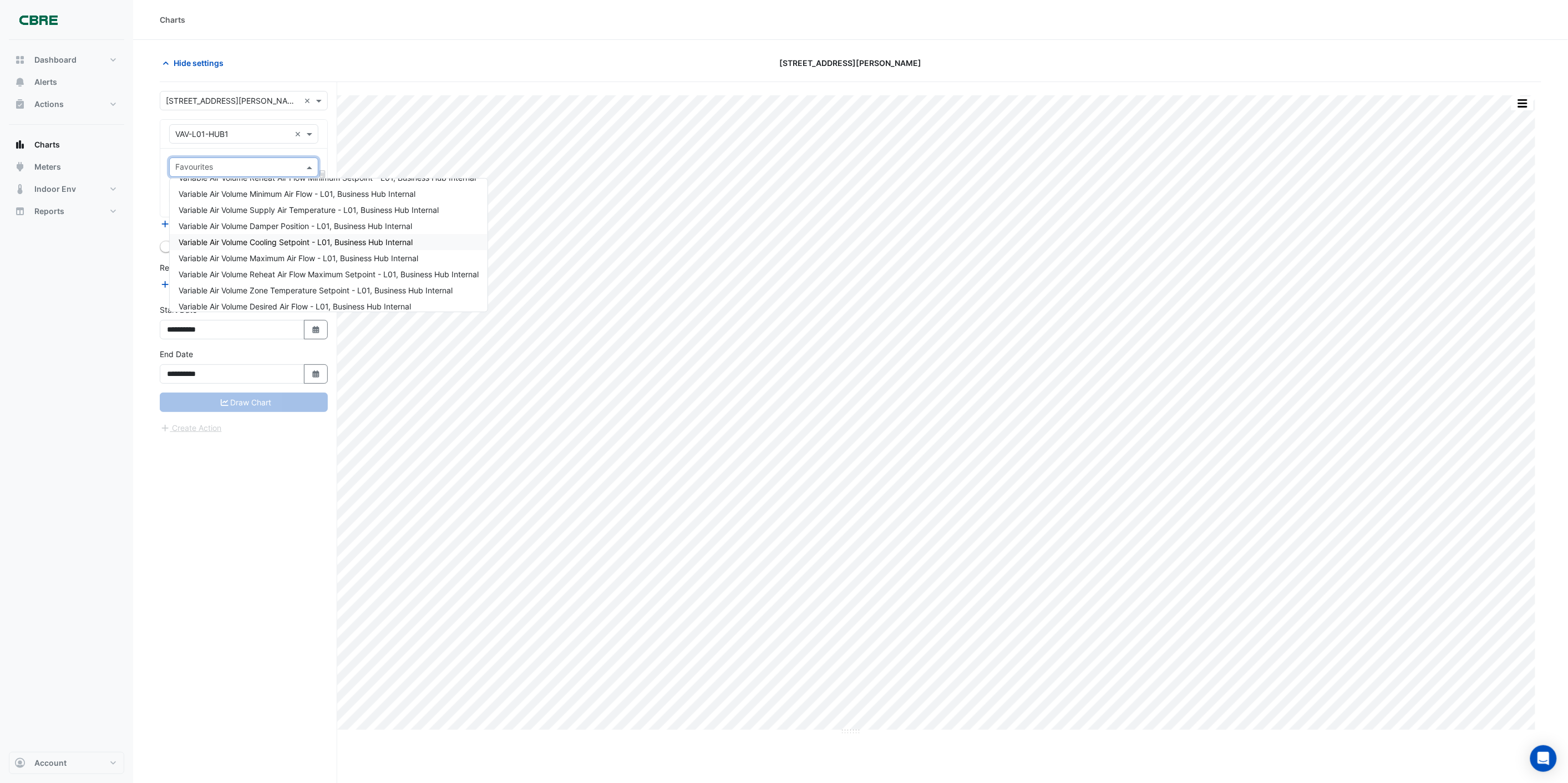
scroll to position [0, 0]
click at [254, 188] on span "Variable Air Volume Zone Temperature - L01, Business Hub Internal" at bounding box center [298, 191] width 241 height 9
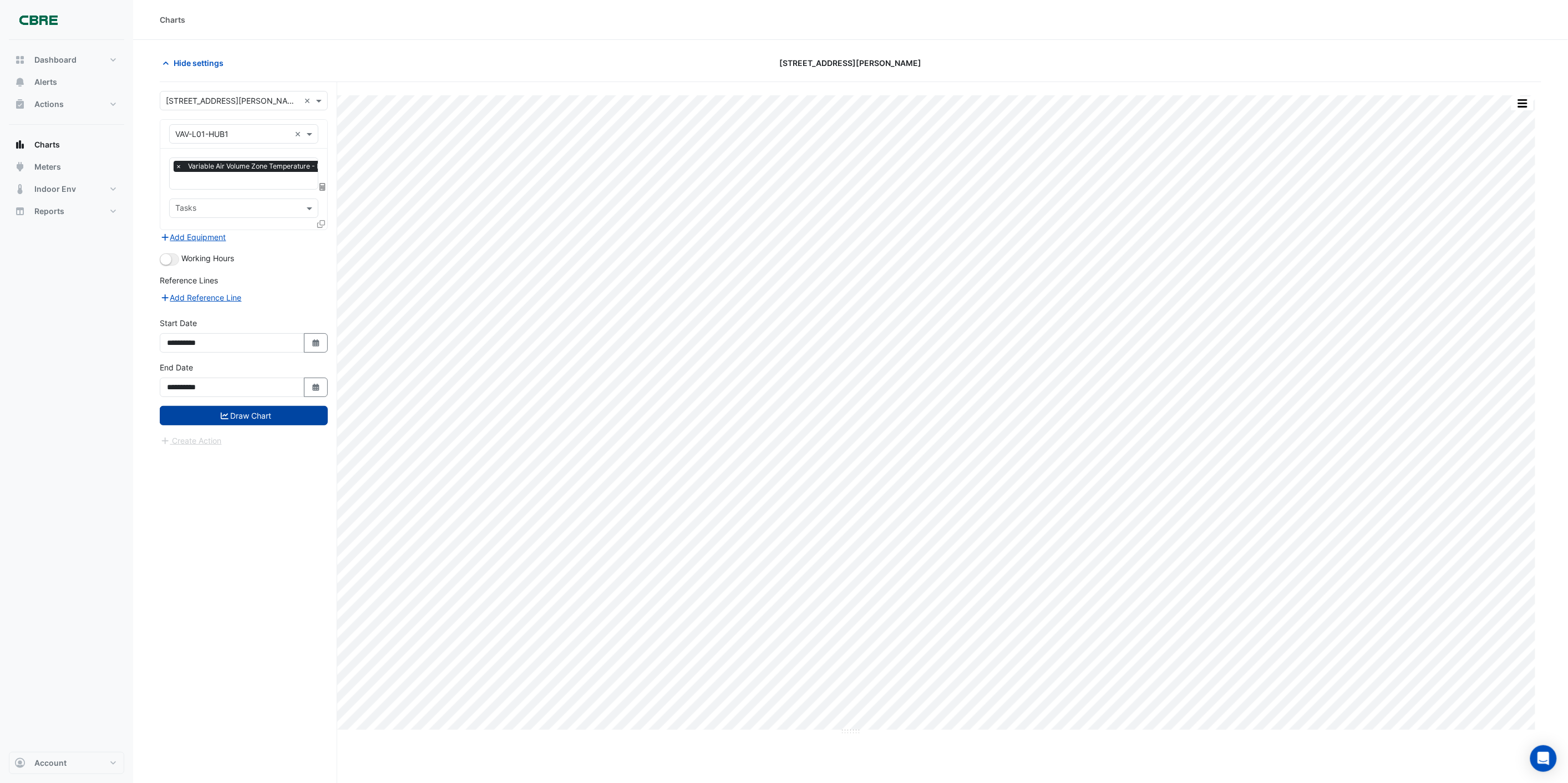
click at [228, 418] on button "Draw Chart" at bounding box center [244, 415] width 168 height 20
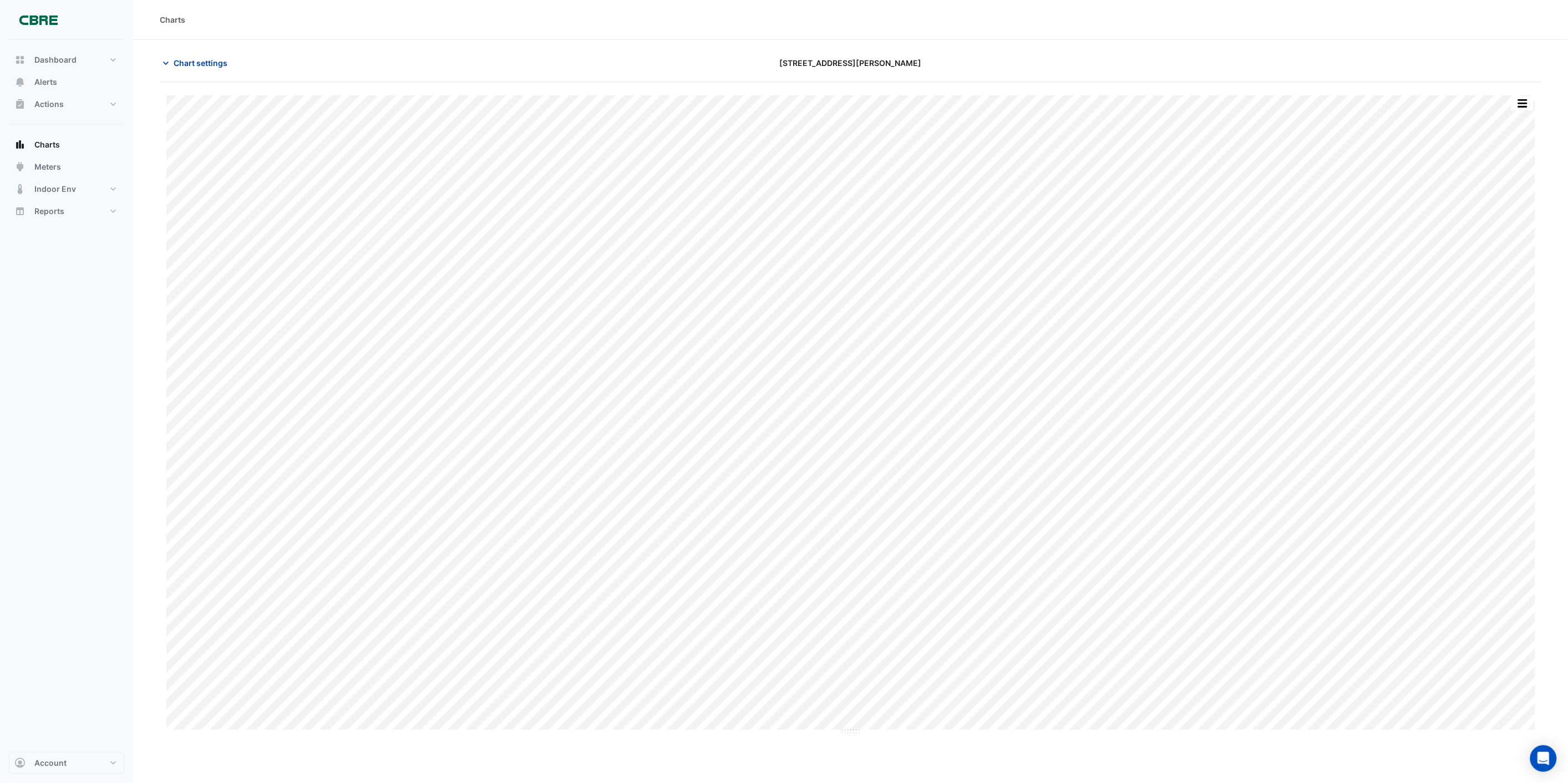
click at [198, 63] on span "Chart settings" at bounding box center [201, 63] width 54 height 11
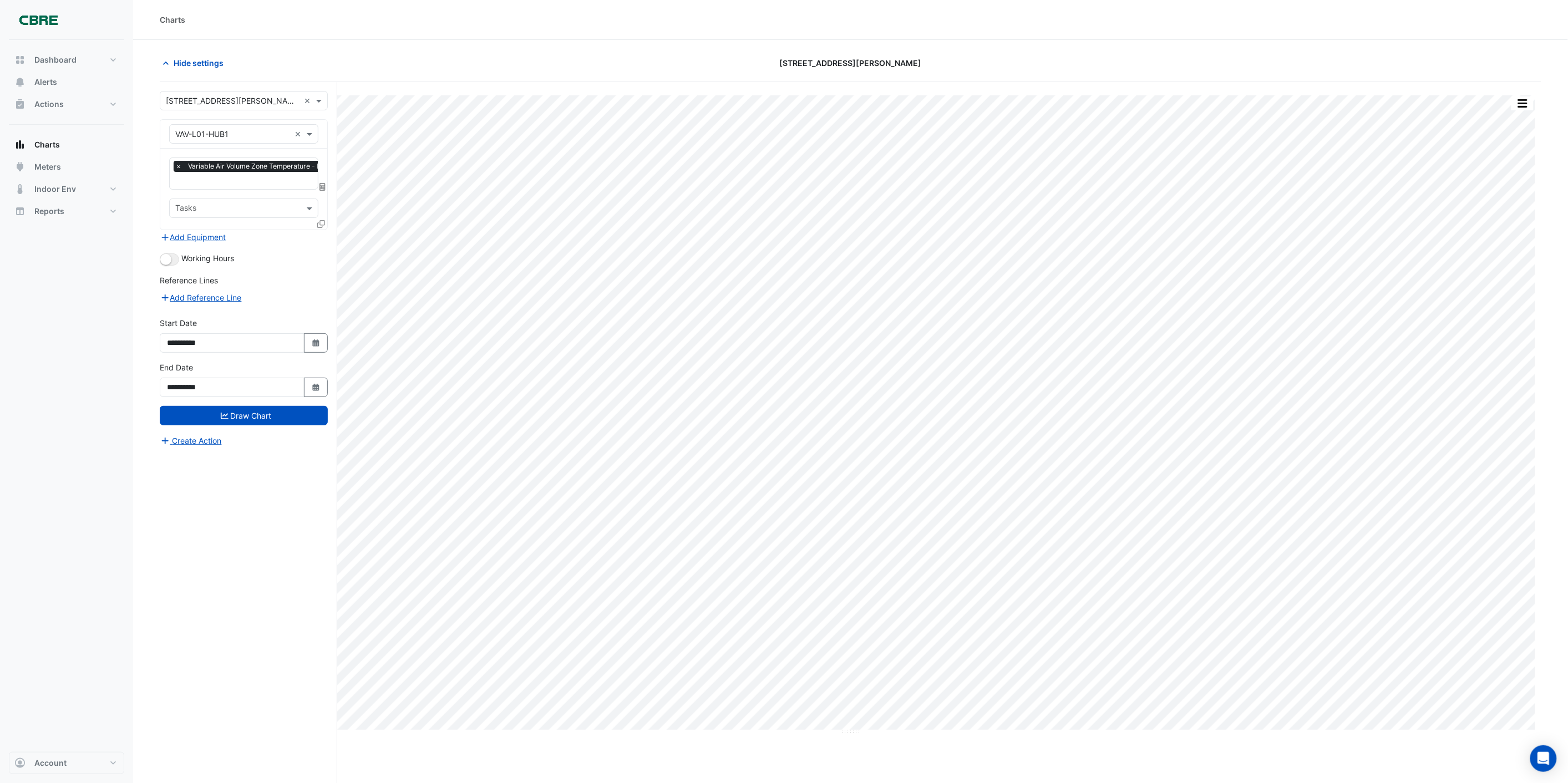
click at [251, 133] on input "text" at bounding box center [233, 134] width 115 height 11
click at [242, 188] on div "VAV-L01-HUB3" at bounding box center [243, 196] width 148 height 16
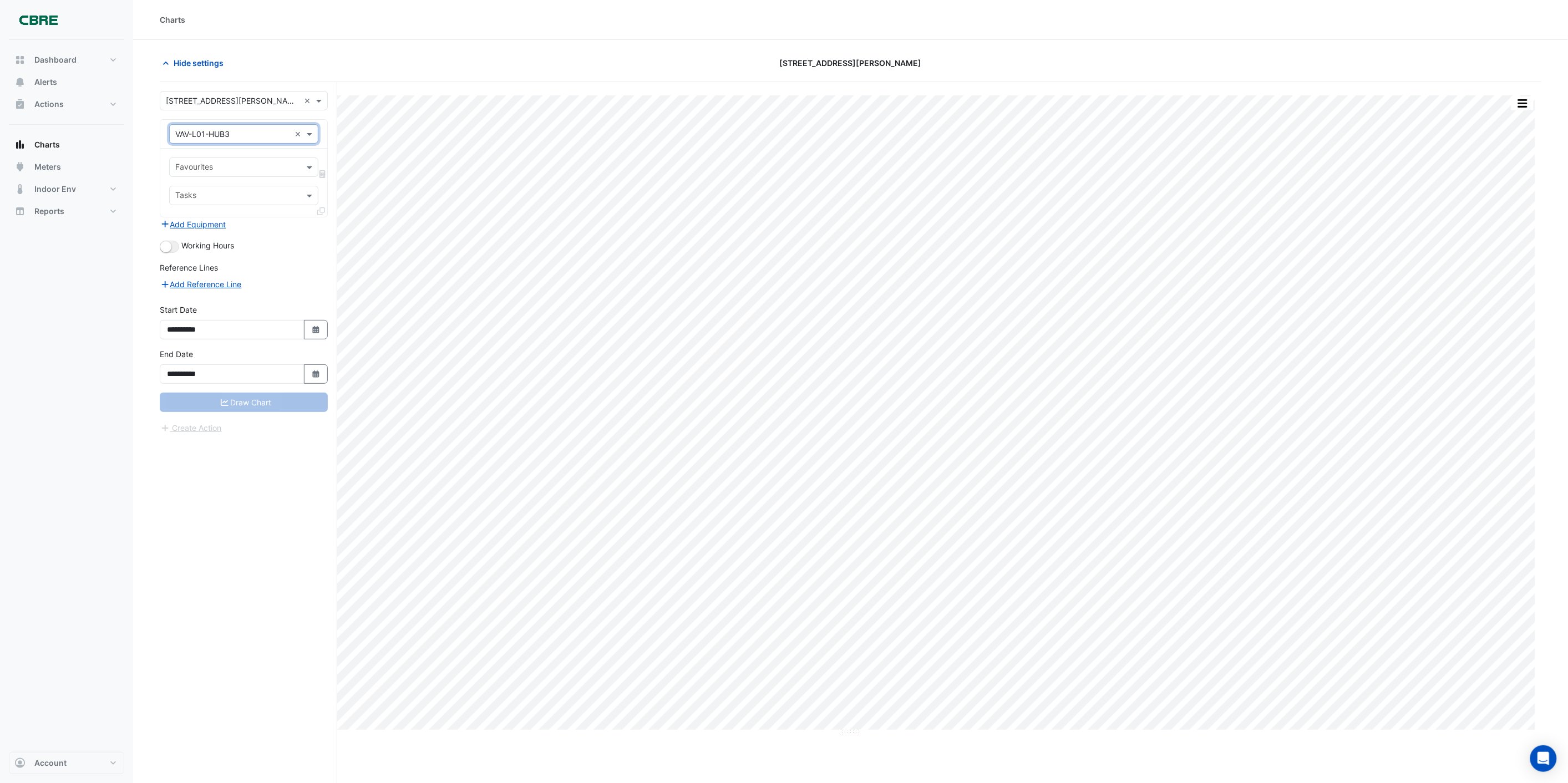
click at [247, 132] on input "text" at bounding box center [233, 134] width 115 height 11
click at [247, 155] on div "VAV-L01-HUB3" at bounding box center [243, 163] width 148 height 16
click at [259, 498] on div "**********" at bounding box center [249, 454] width 178 height 743
click at [234, 194] on input "text" at bounding box center [238, 196] width 124 height 11
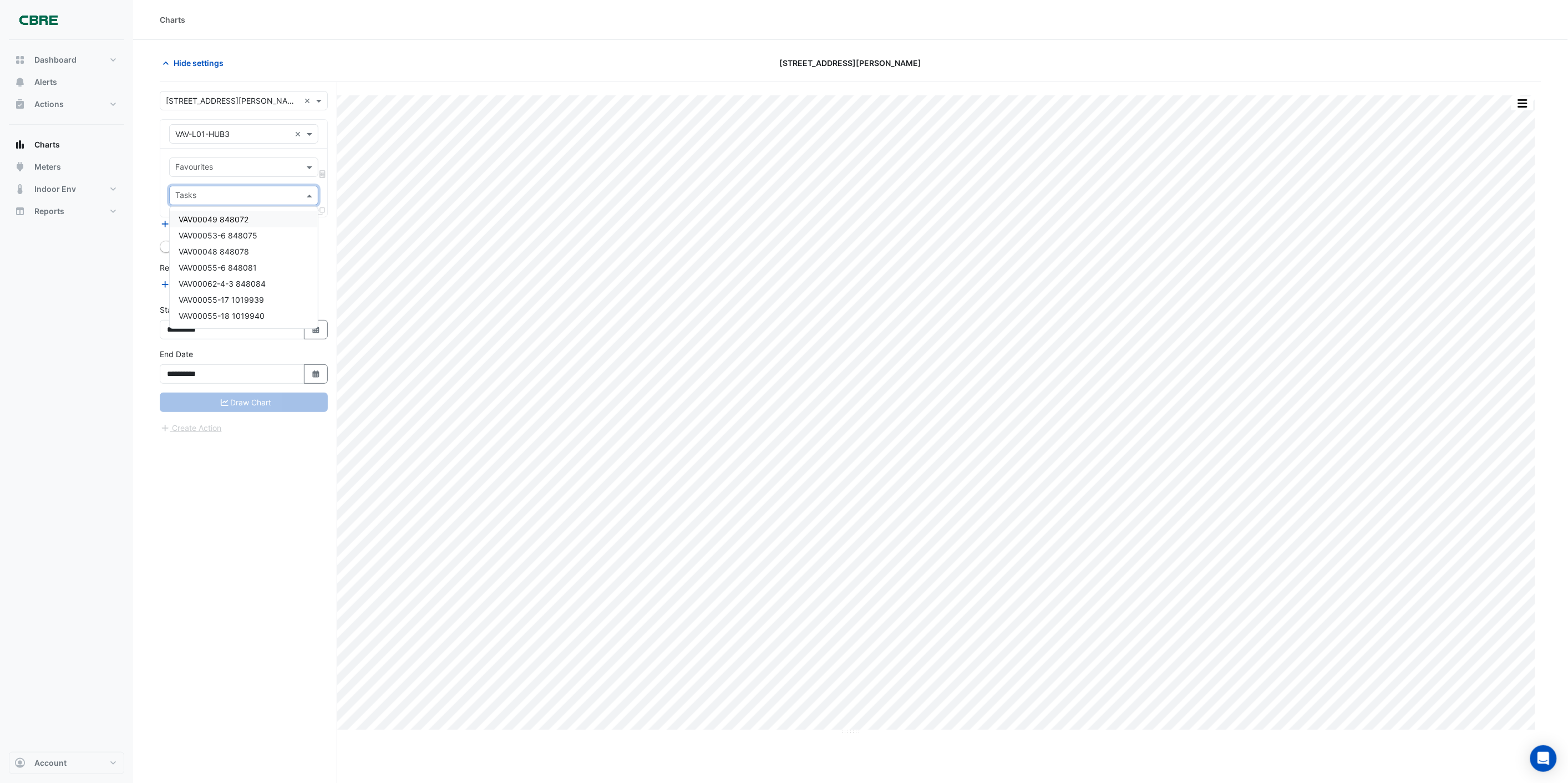
click at [233, 163] on input "text" at bounding box center [238, 168] width 124 height 11
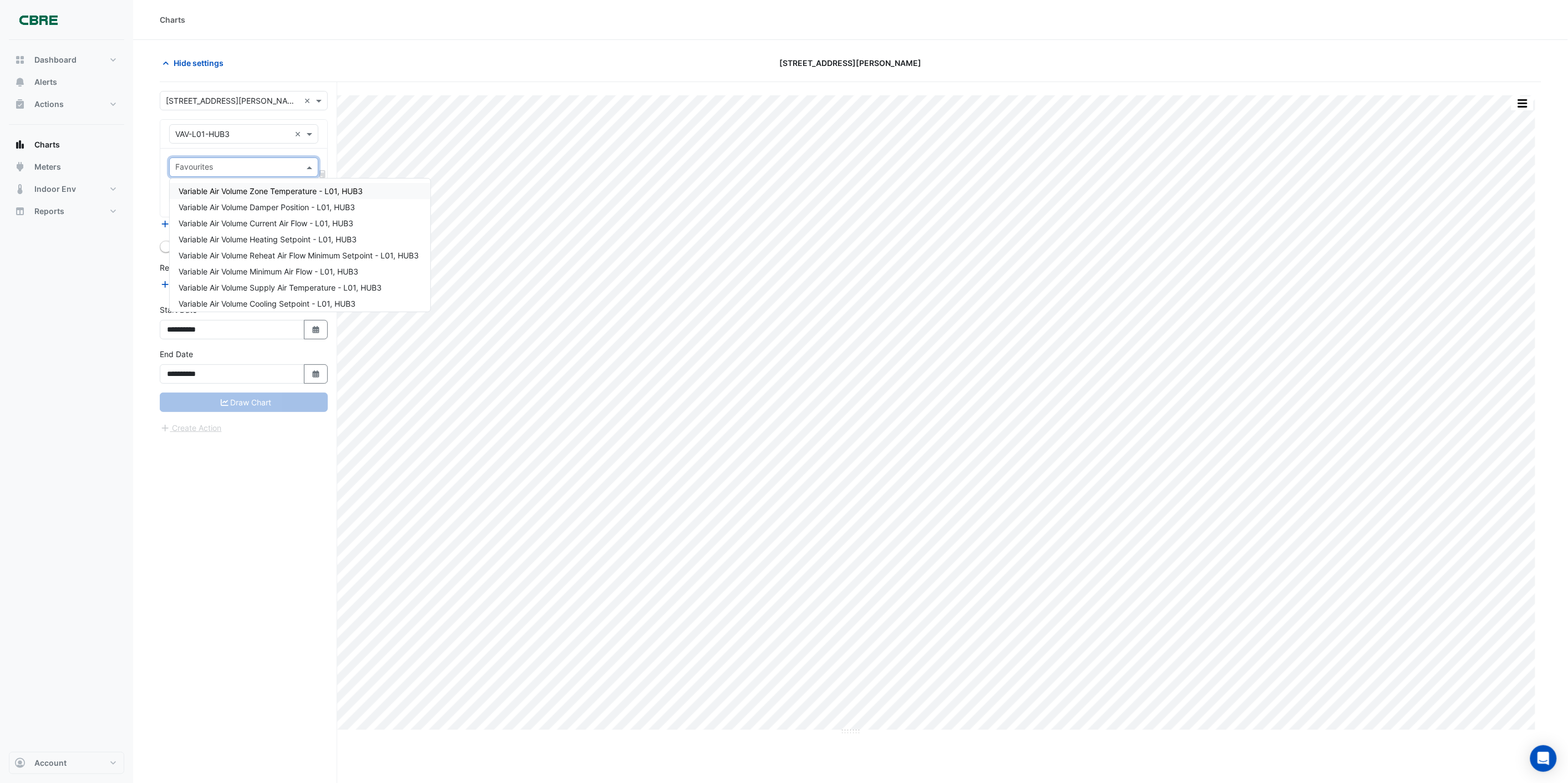
click at [240, 189] on span "Variable Air Volume Zone Temperature - L01, HUB3" at bounding box center [270, 191] width 184 height 9
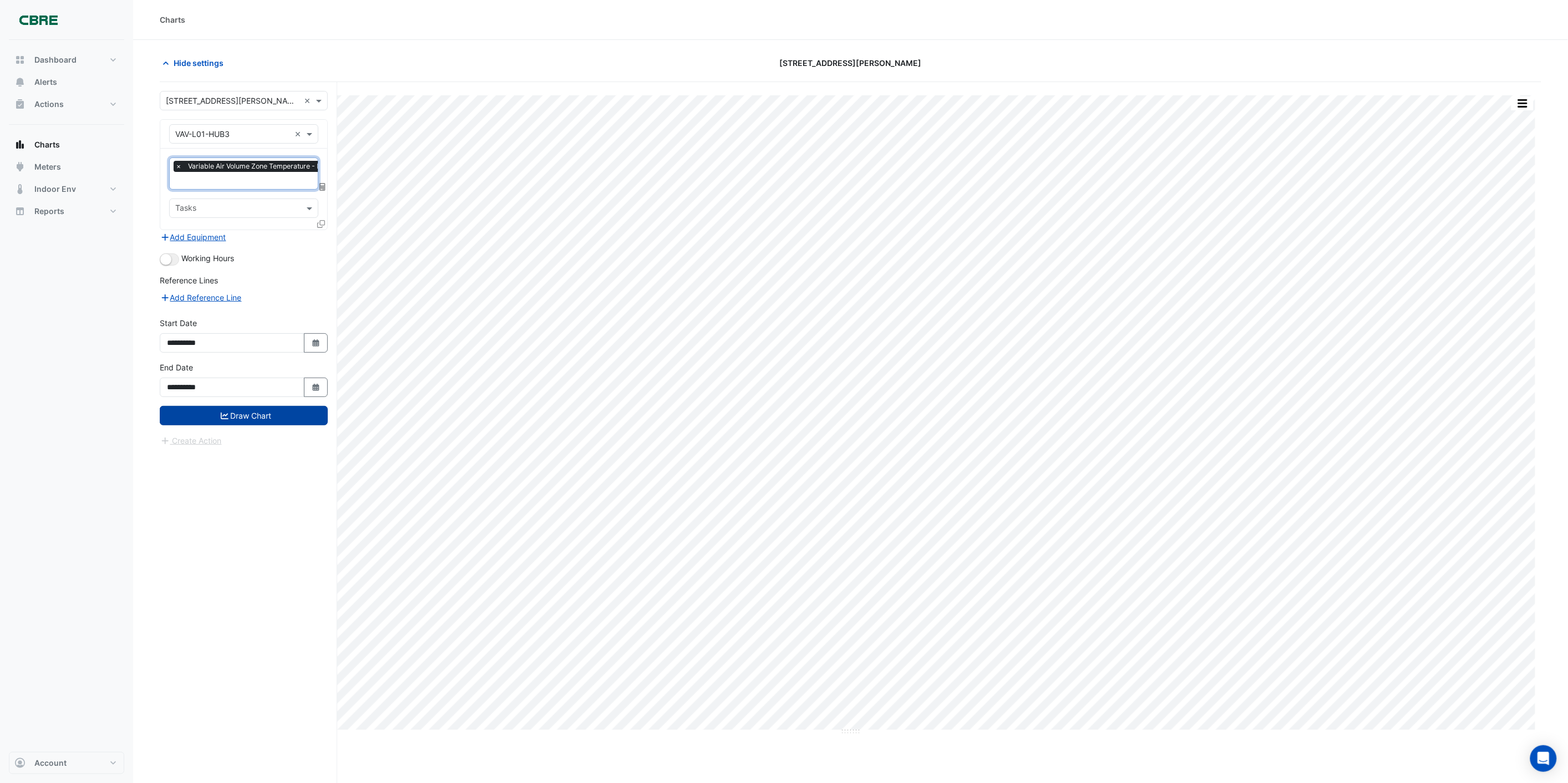
click at [246, 414] on button "Draw Chart" at bounding box center [244, 415] width 168 height 20
